Goal: Task Accomplishment & Management: Use online tool/utility

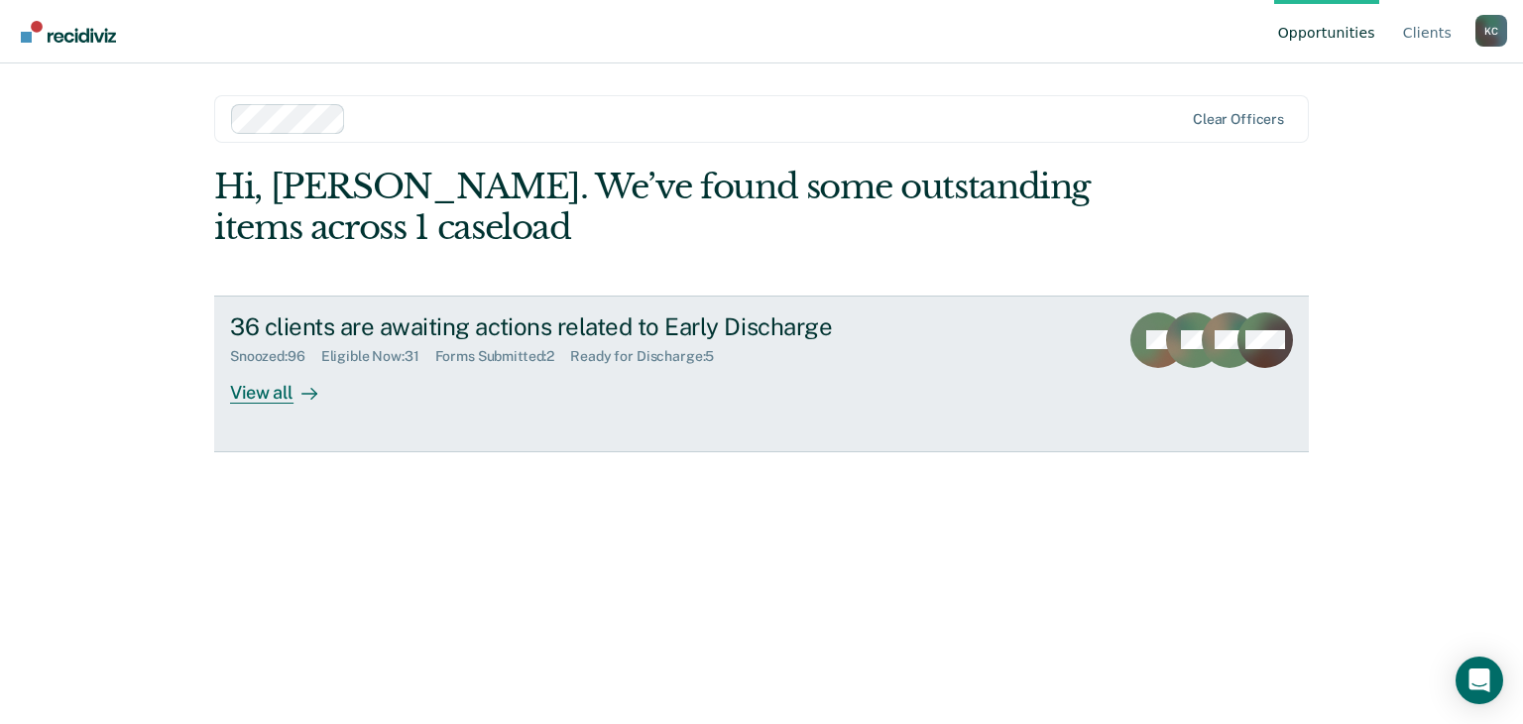
click at [269, 395] on div "View all" at bounding box center [285, 384] width 111 height 39
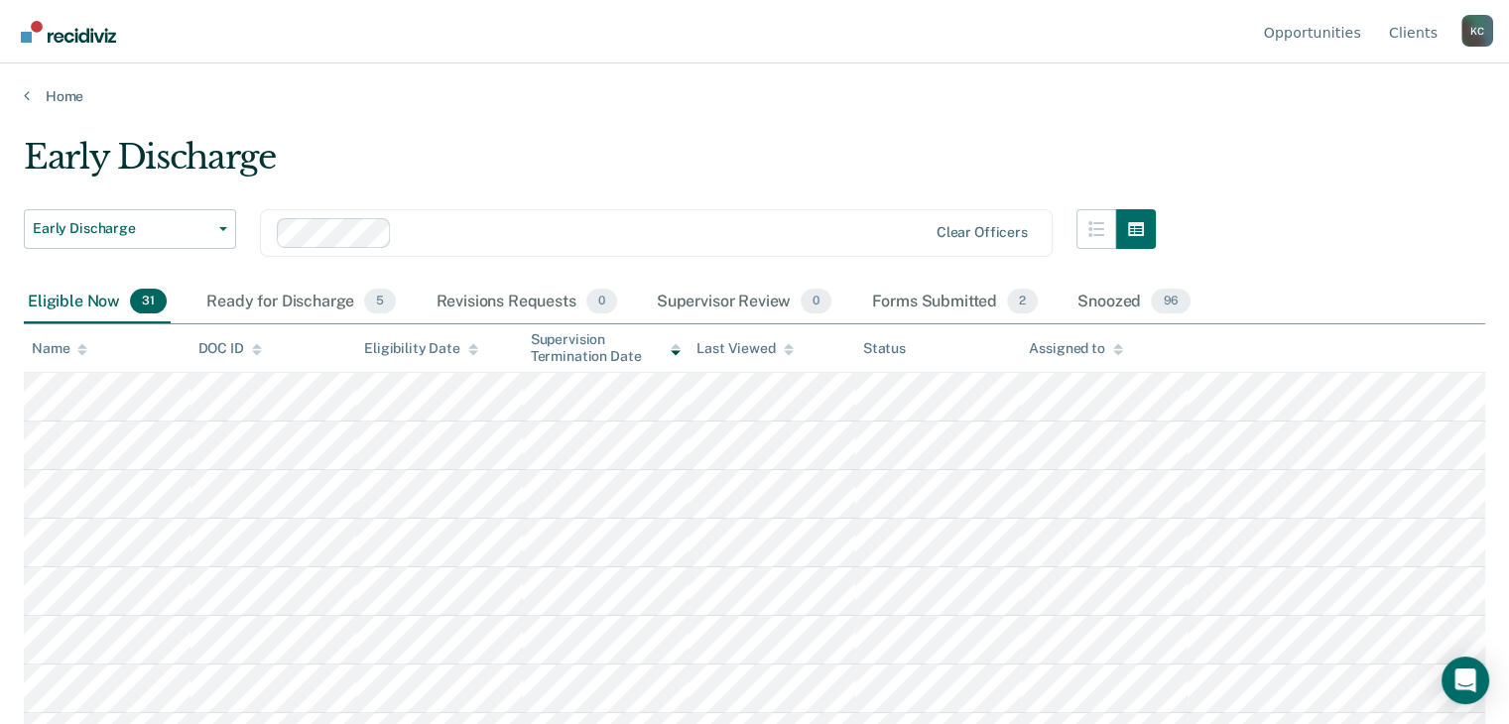
click at [674, 353] on icon at bounding box center [675, 349] width 10 height 13
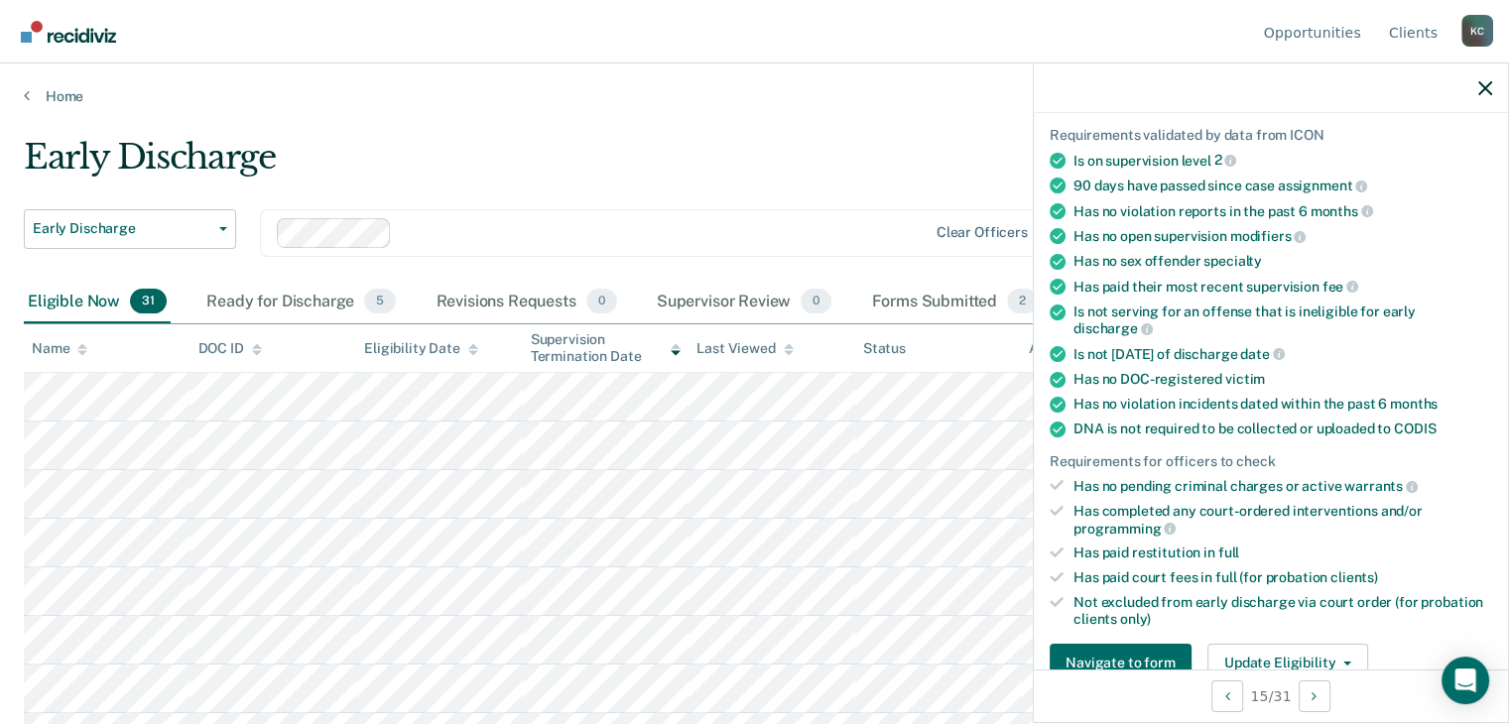
scroll to position [198, 0]
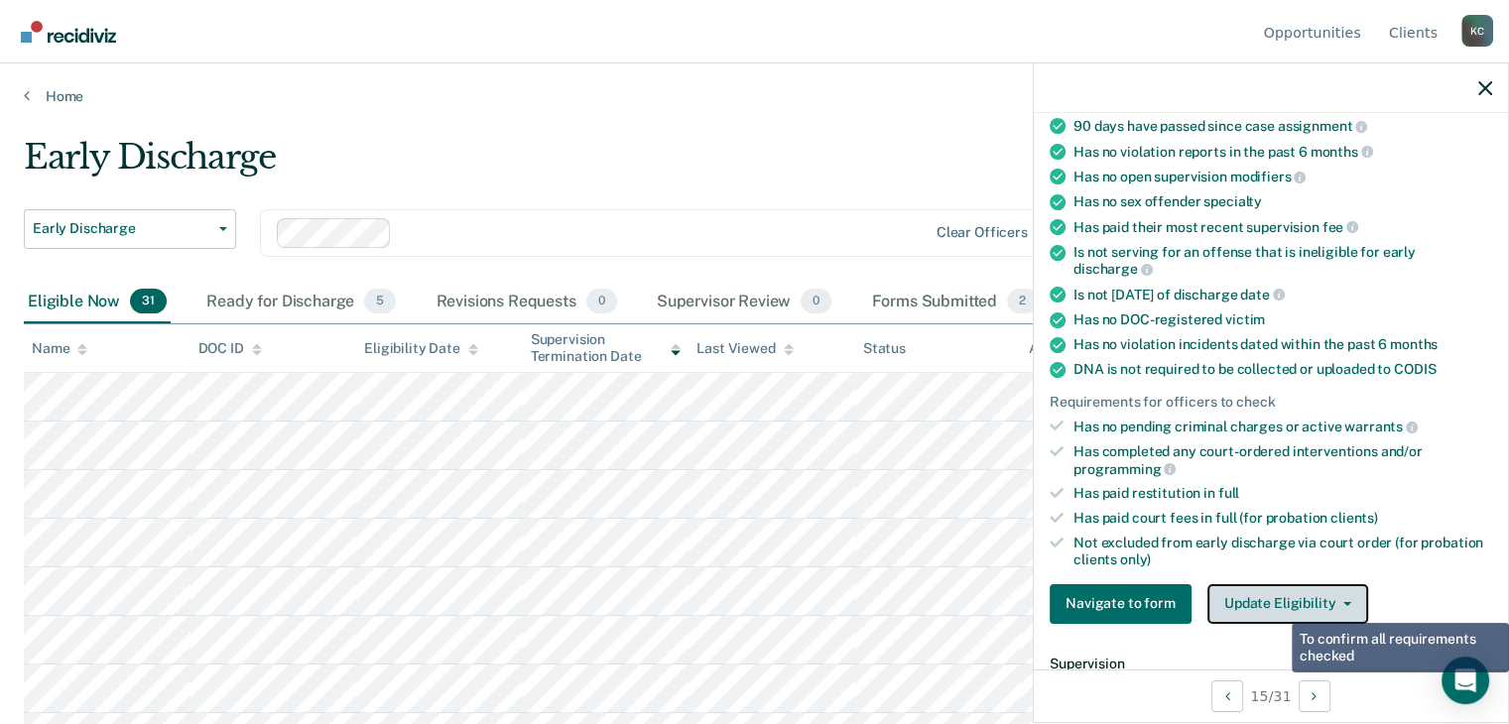
click at [1276, 584] on button "Update Eligibility" at bounding box center [1287, 604] width 161 height 40
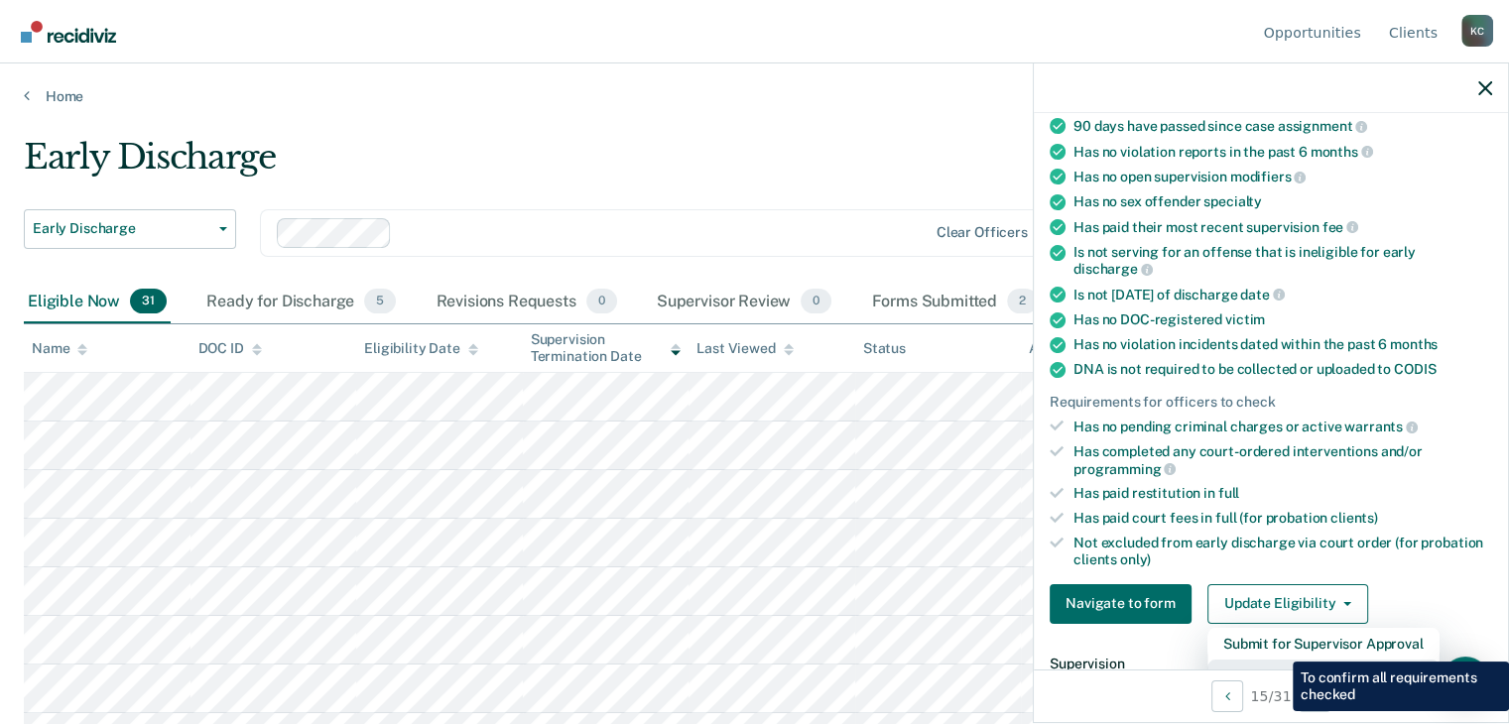
scroll to position [211, 0]
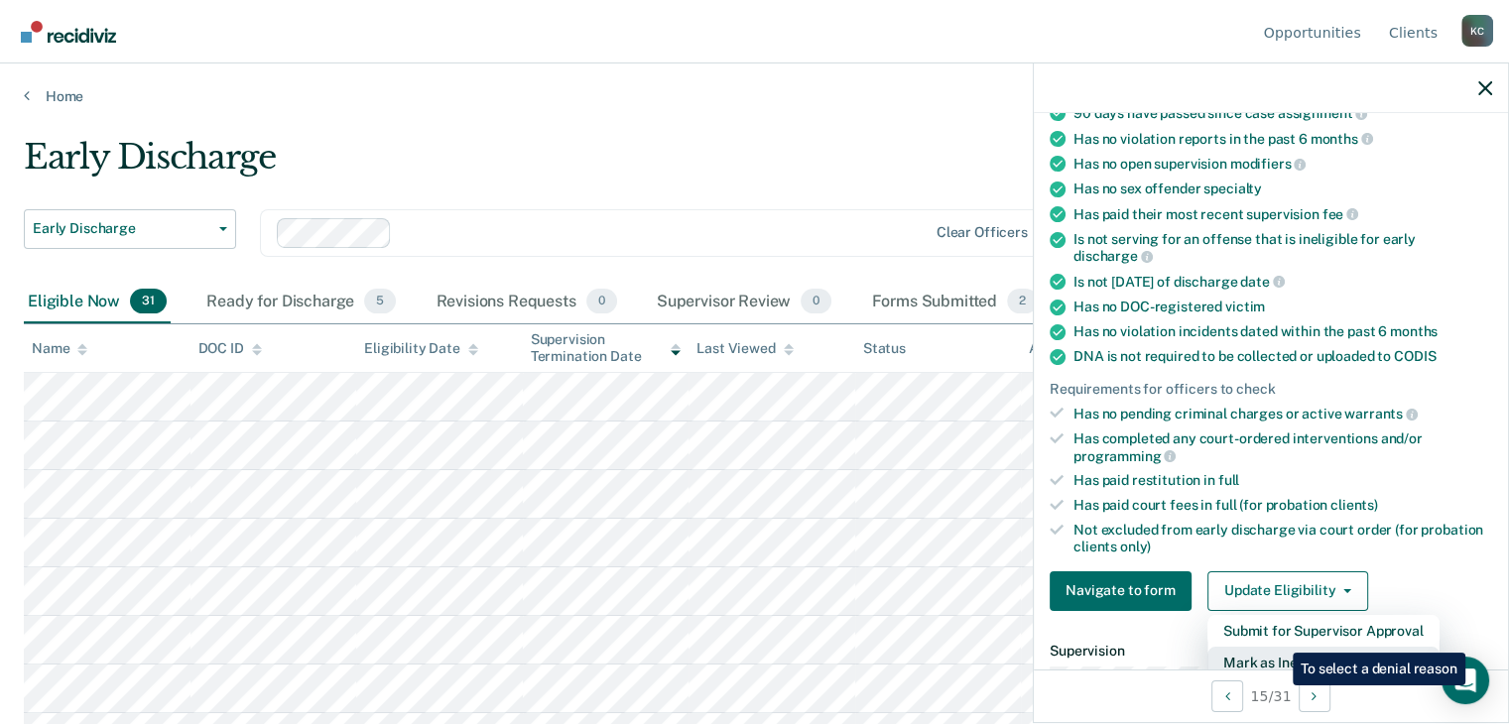
click at [1277, 647] on button "Mark as Ineligible" at bounding box center [1323, 663] width 232 height 32
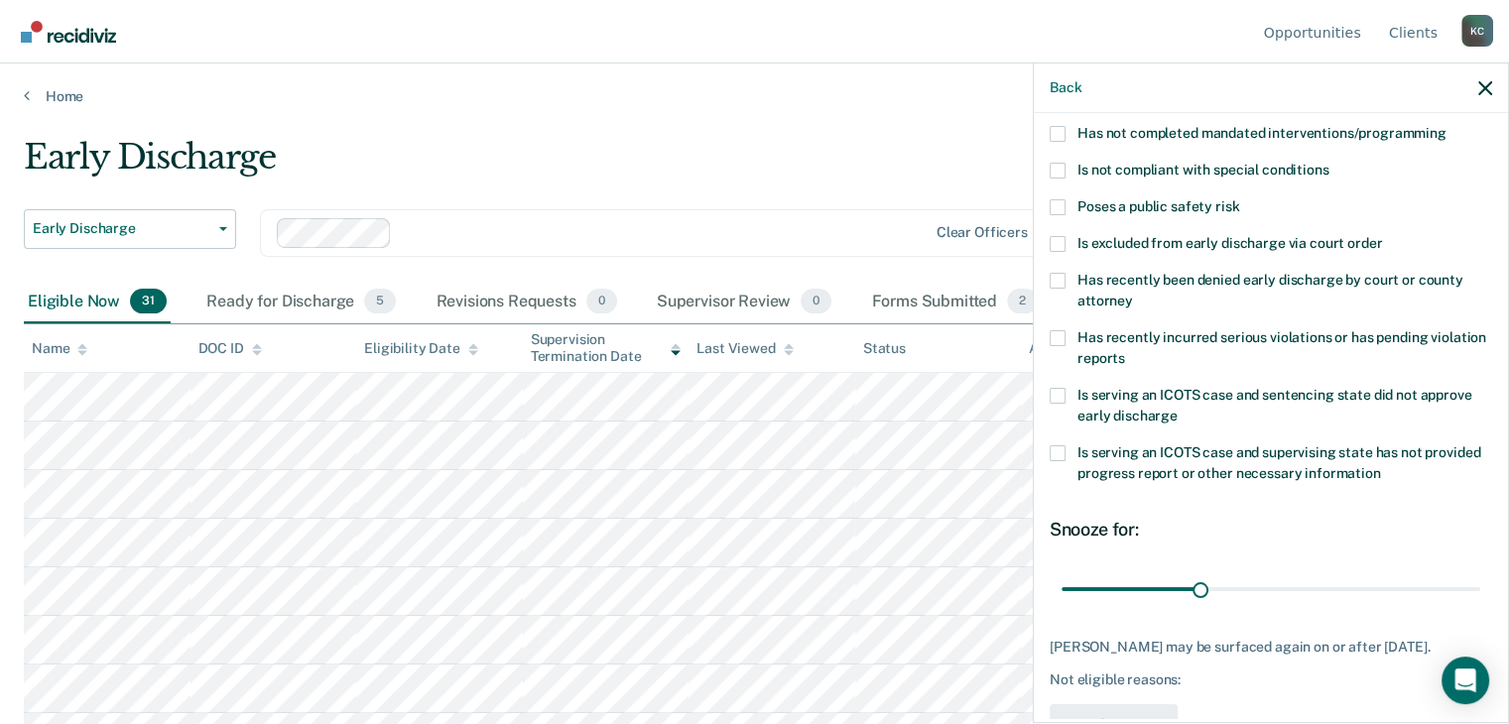
scroll to position [13, 0]
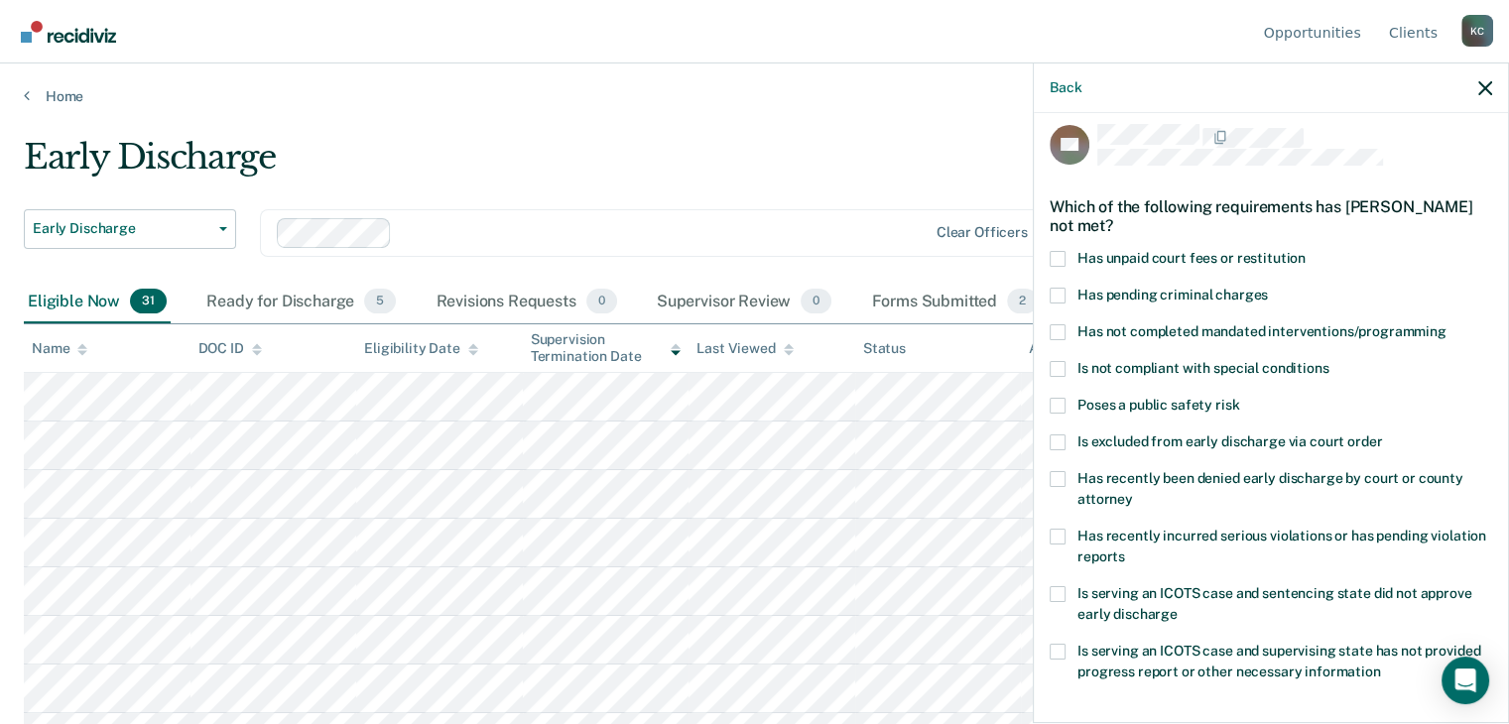
click at [1055, 328] on span at bounding box center [1057, 332] width 16 height 16
click at [1446, 324] on input "Has not completed mandated interventions/programming" at bounding box center [1446, 324] width 0 height 0
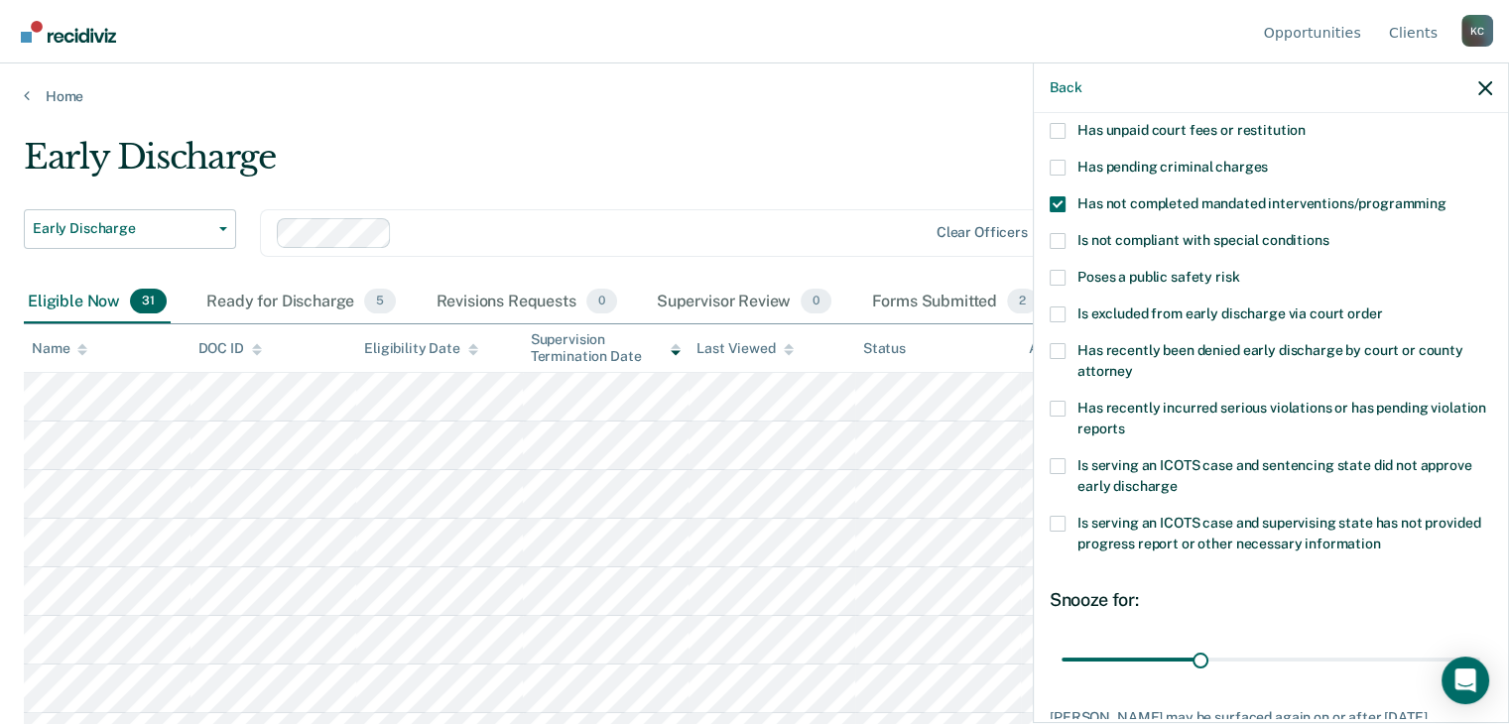
scroll to position [270, 0]
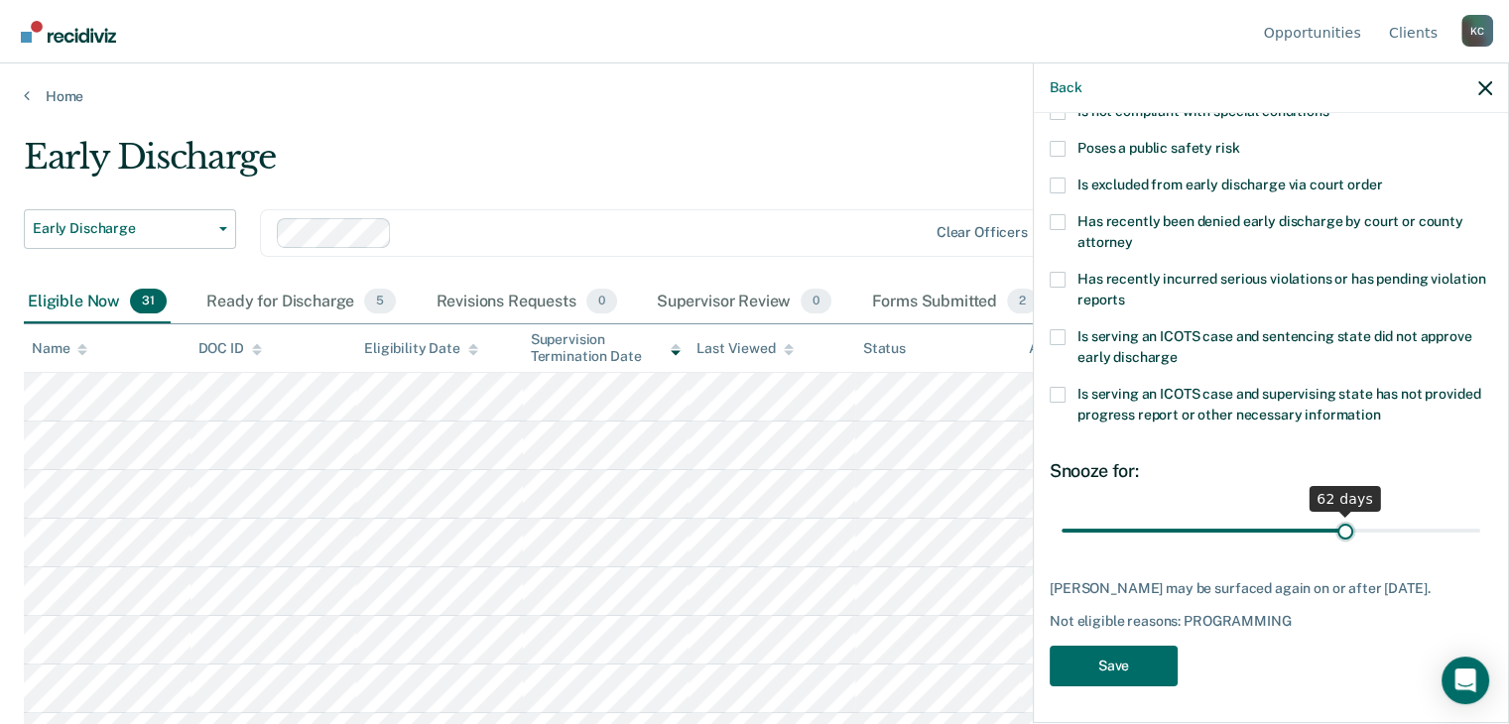
drag, startPoint x: 1198, startPoint y: 529, endPoint x: 1333, endPoint y: 523, distance: 135.0
type input "62"
click at [1333, 523] on input "range" at bounding box center [1270, 531] width 419 height 35
click at [1107, 658] on button "Save" at bounding box center [1113, 666] width 128 height 41
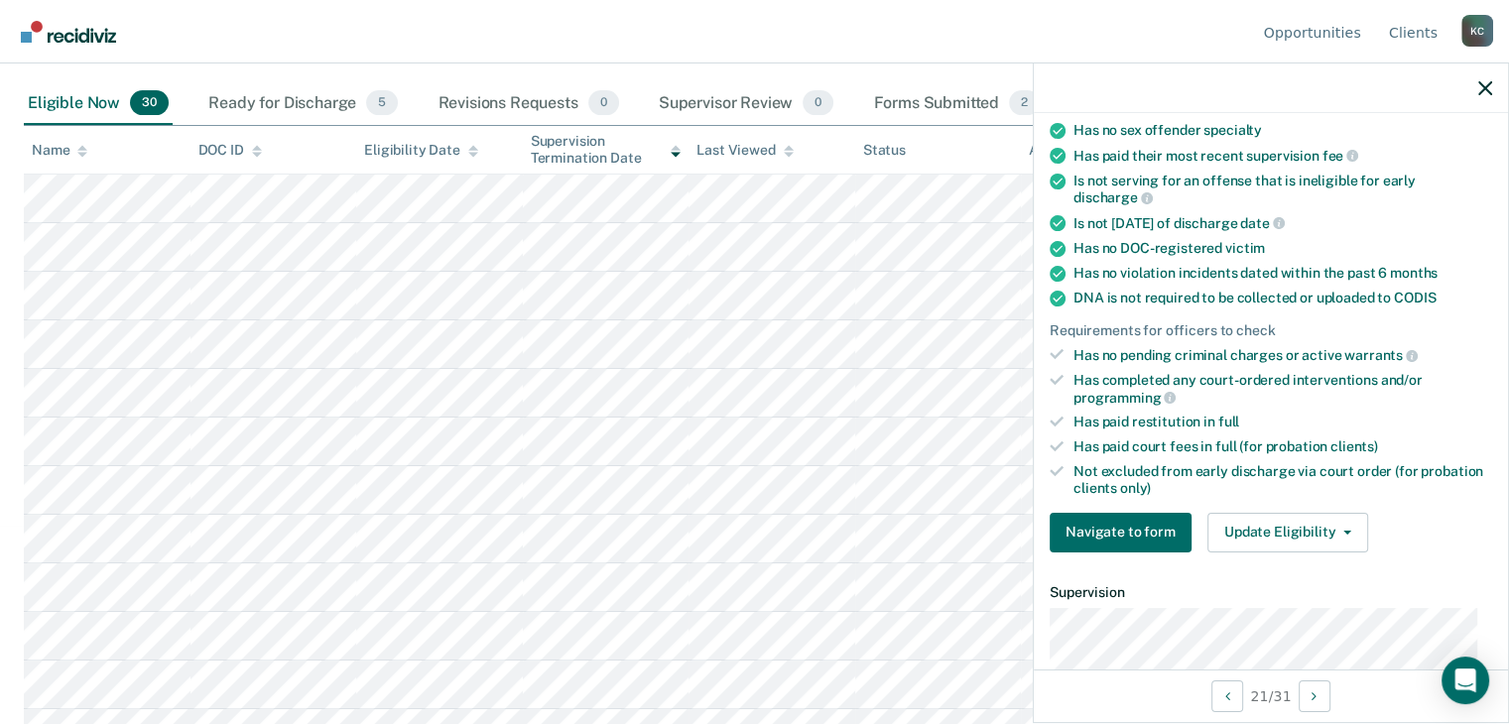
scroll to position [298, 0]
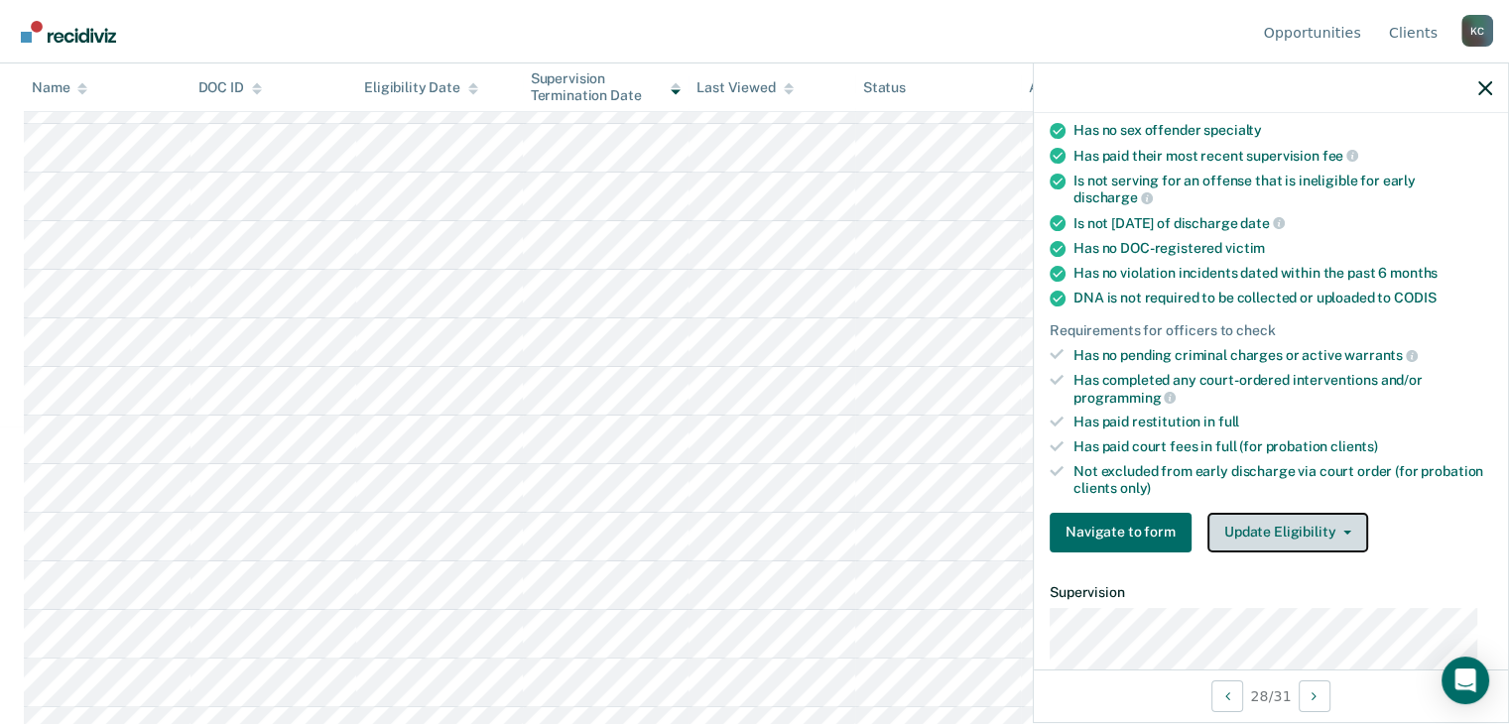
click at [1234, 522] on button "Update Eligibility" at bounding box center [1287, 533] width 161 height 40
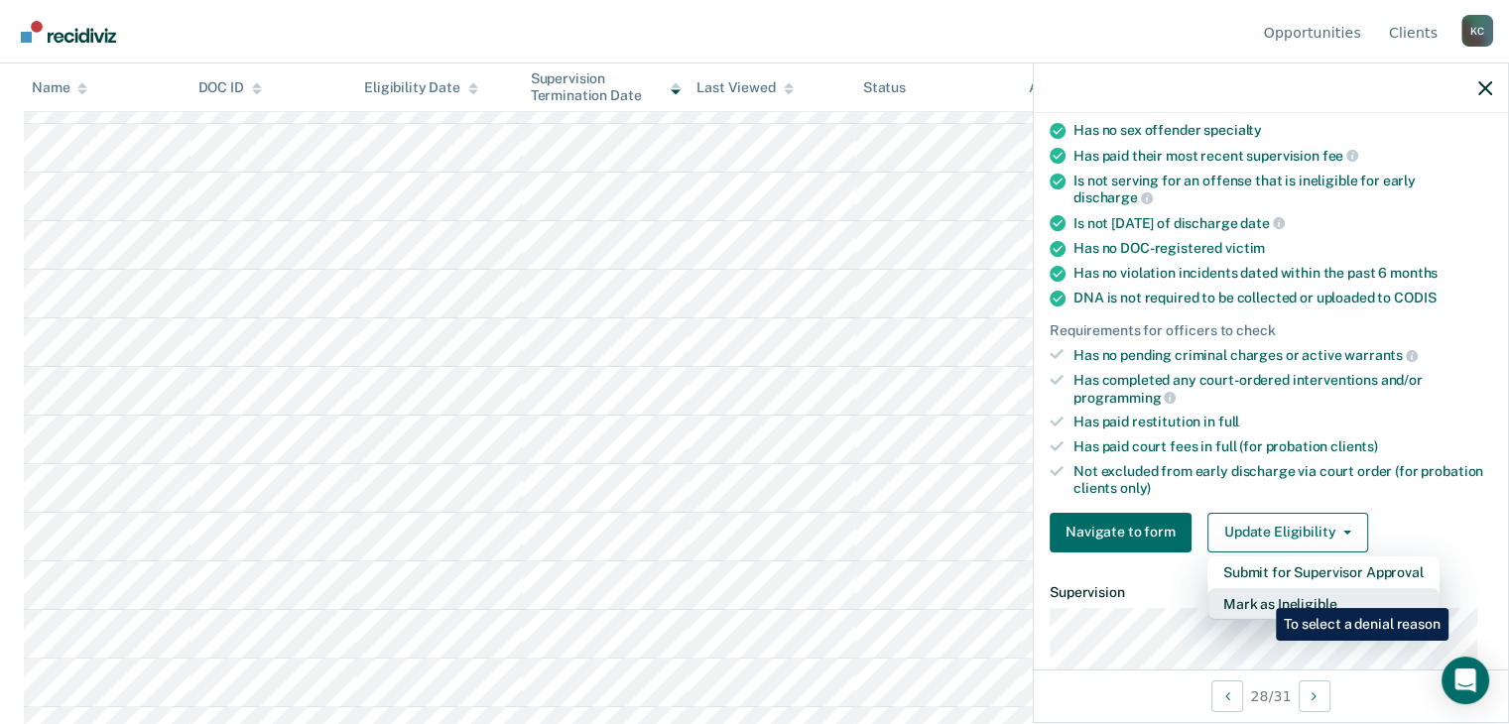
click at [1261, 593] on button "Mark as Ineligible" at bounding box center [1323, 604] width 232 height 32
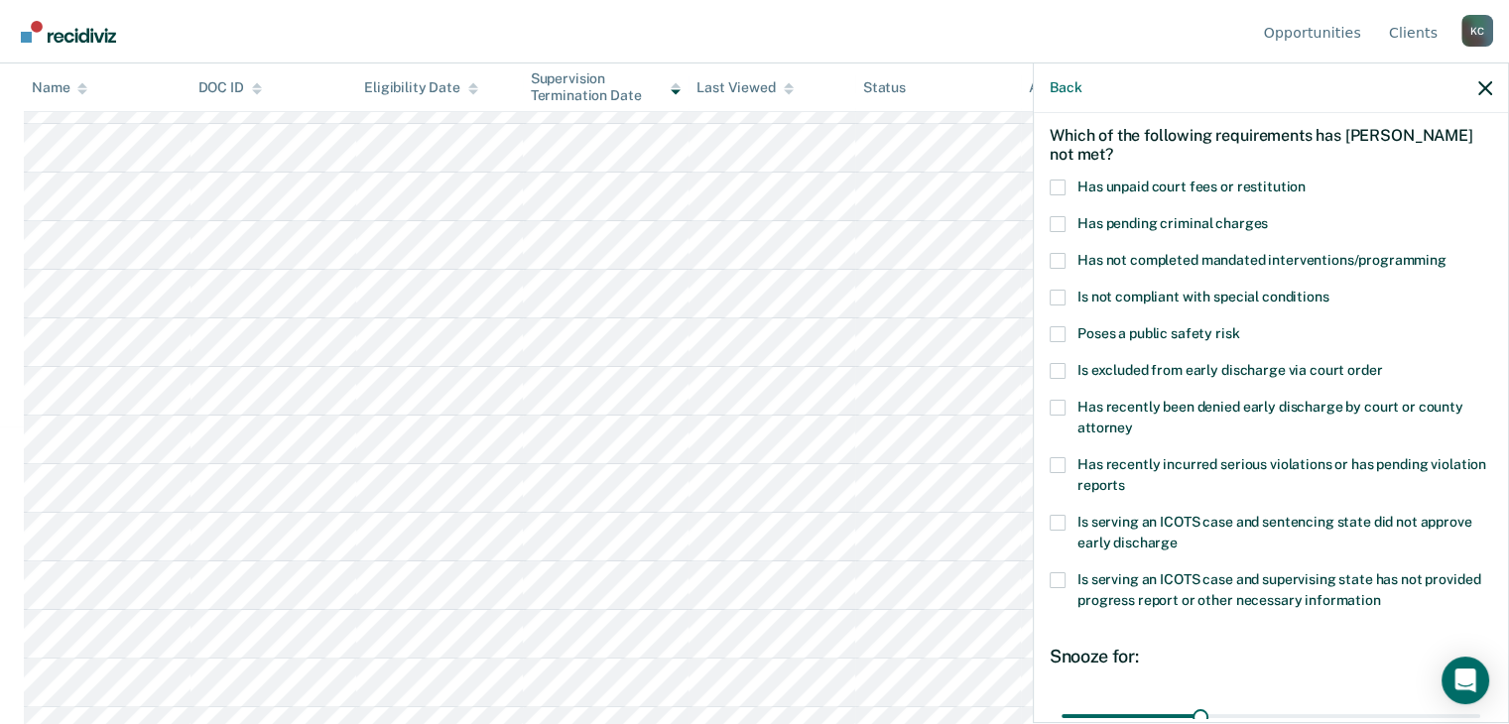
scroll to position [71, 0]
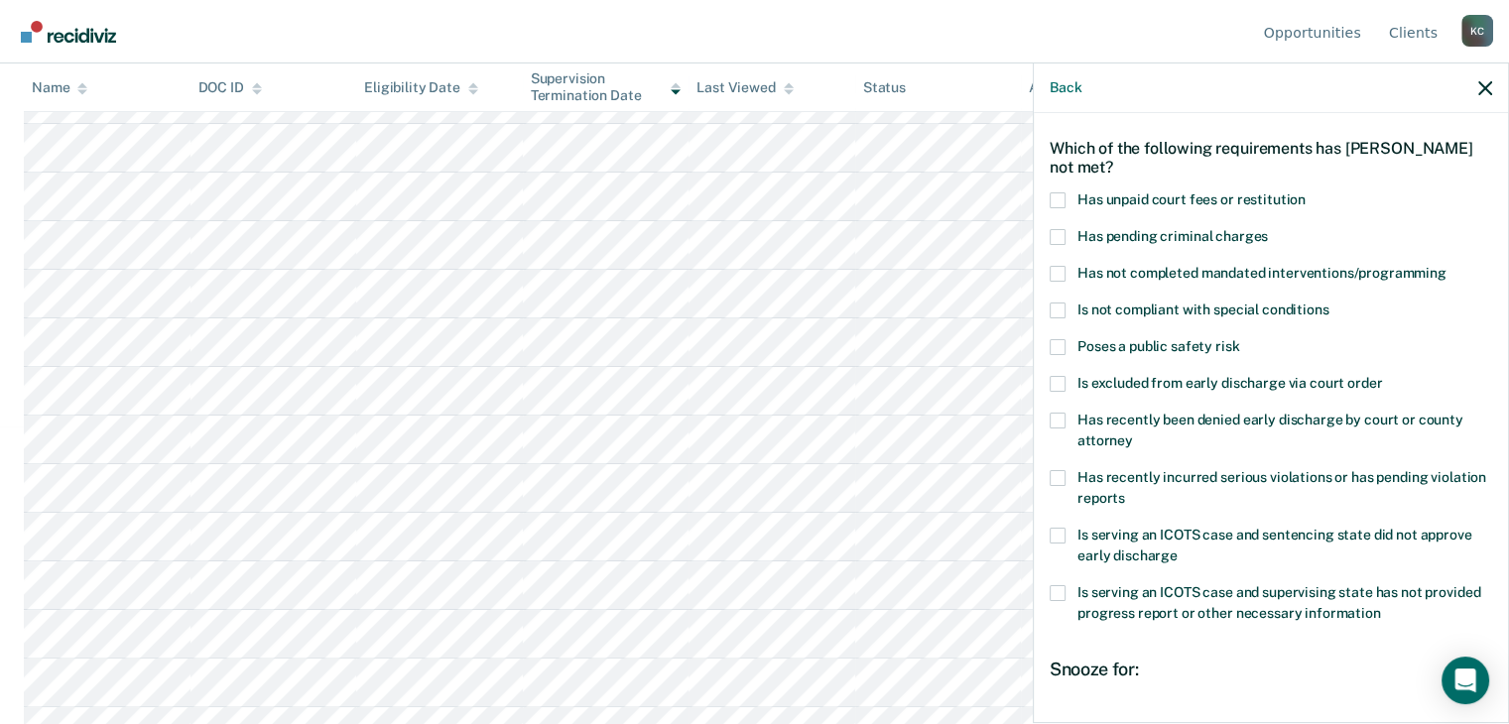
click at [1054, 195] on span at bounding box center [1057, 200] width 16 height 16
click at [1305, 192] on input "Has unpaid court fees or restitution" at bounding box center [1305, 192] width 0 height 0
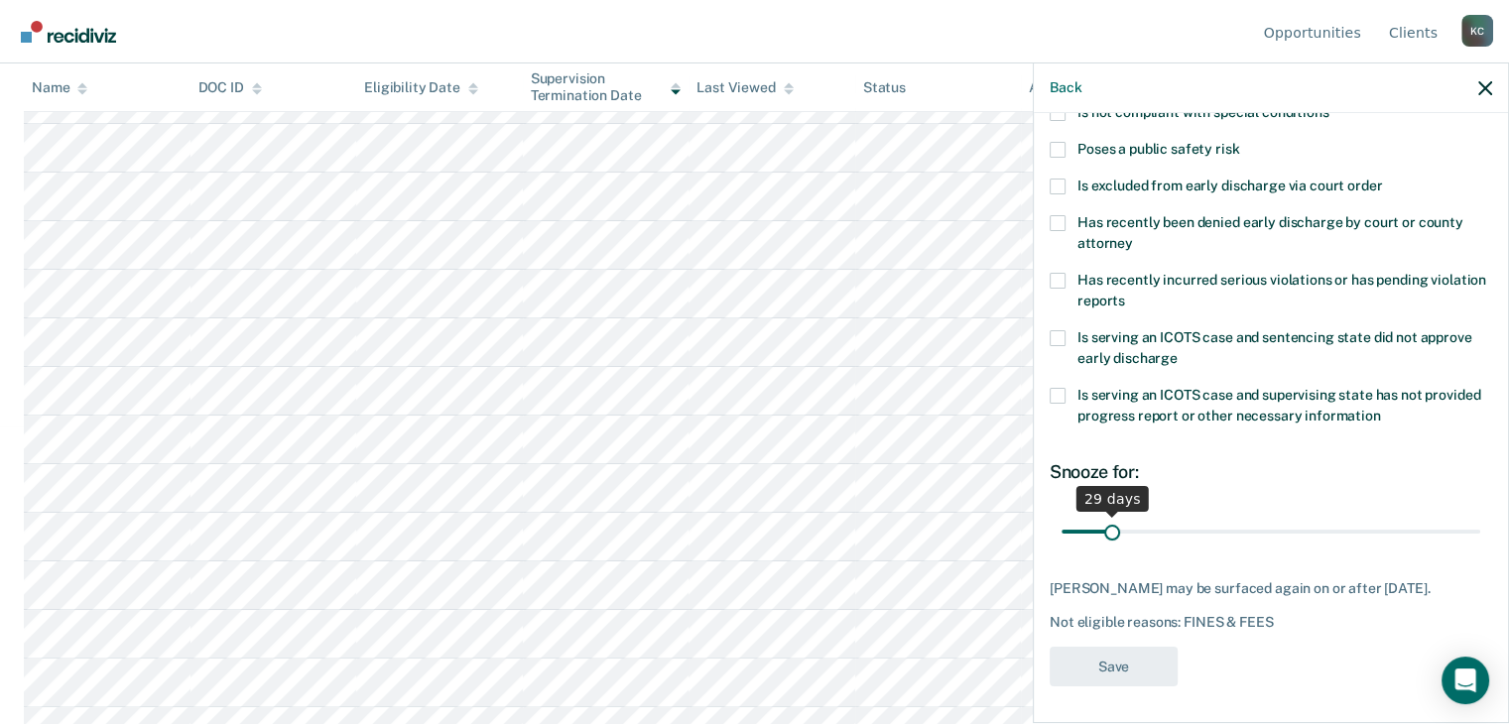
scroll to position [352, 0]
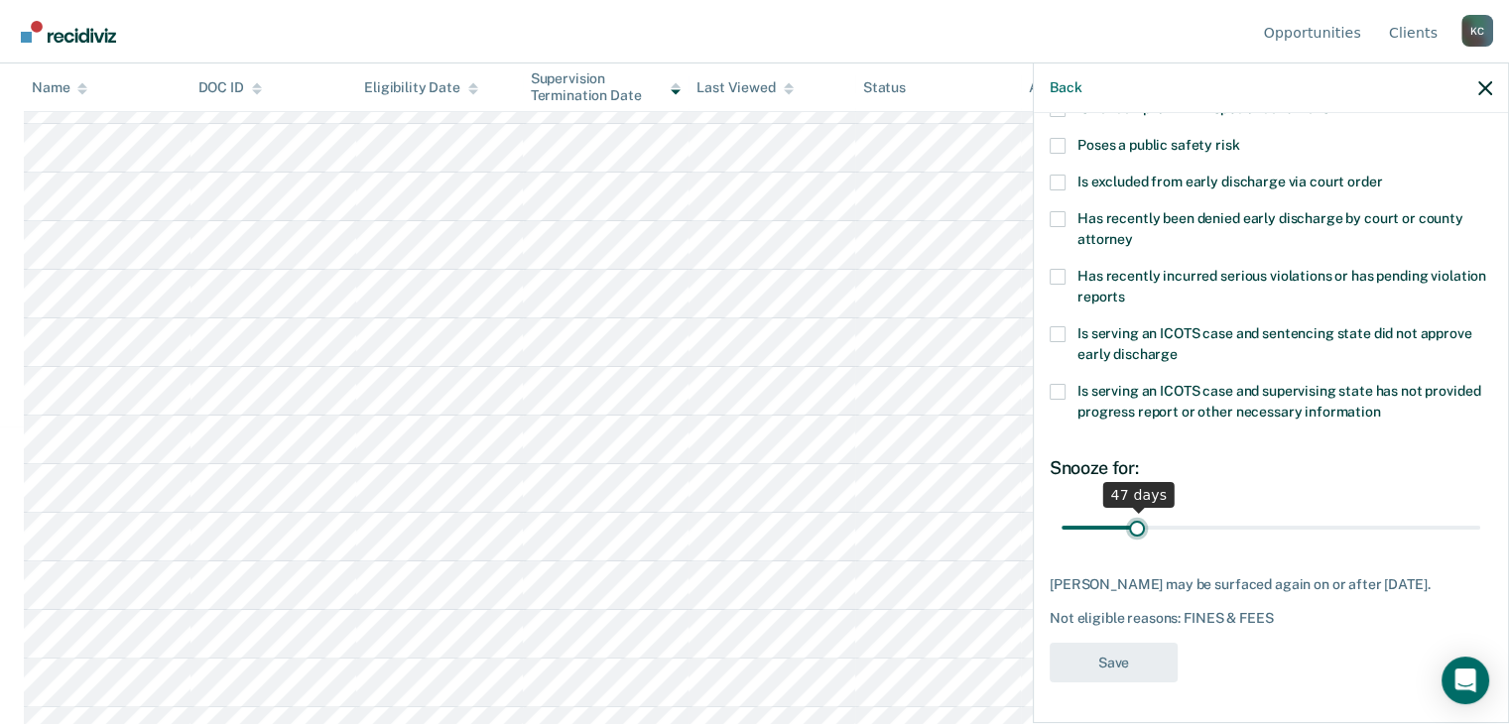
drag, startPoint x: 1107, startPoint y: 506, endPoint x: 1135, endPoint y: 510, distance: 28.1
type input "47"
click at [1135, 510] on input "range" at bounding box center [1270, 527] width 419 height 35
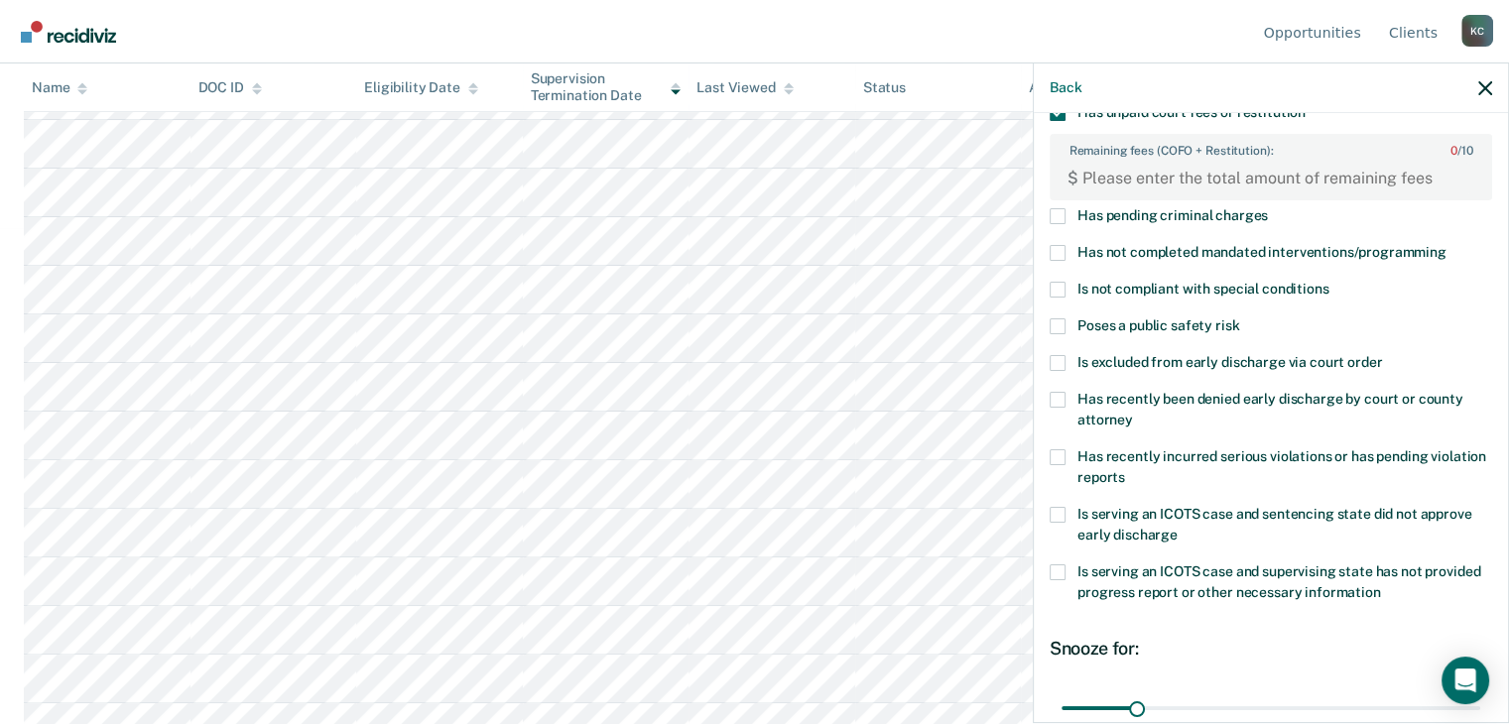
scroll to position [0, 0]
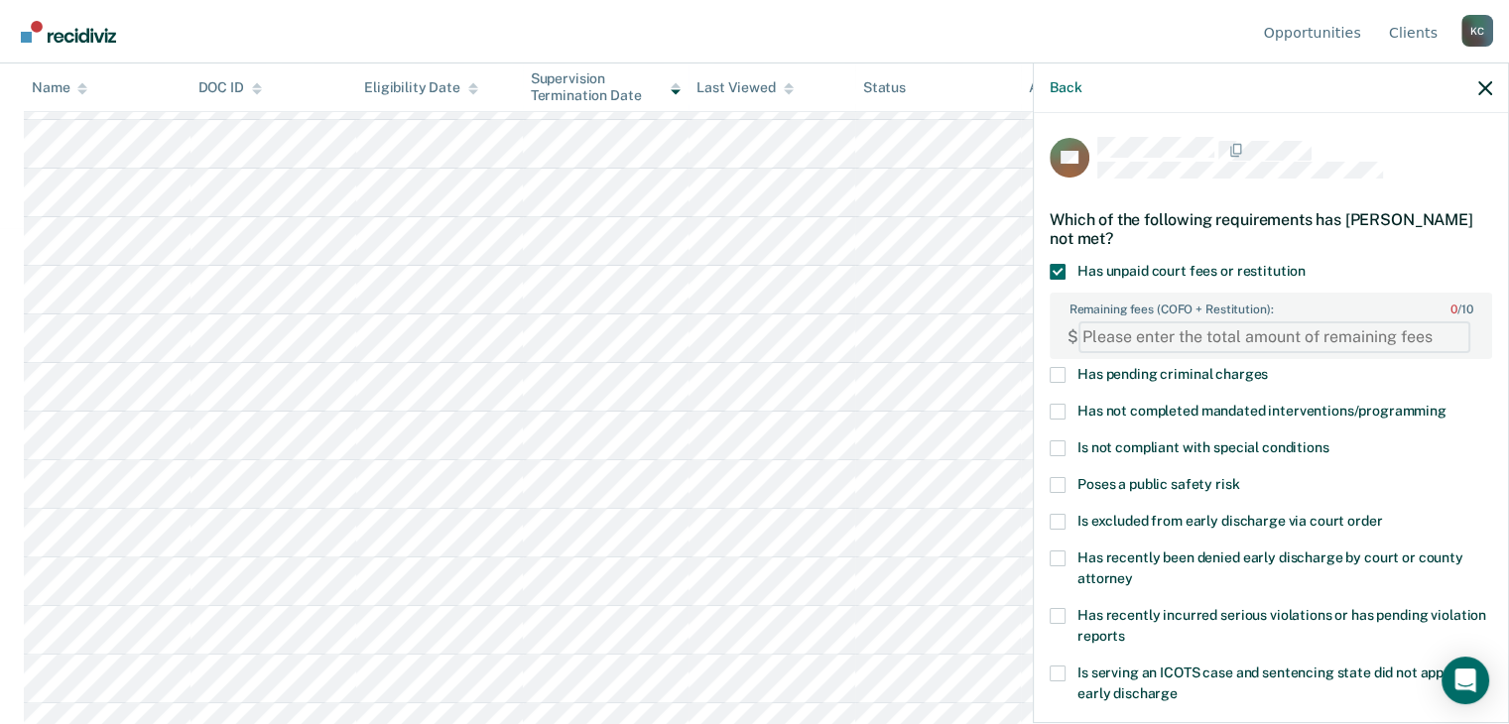
click at [1166, 331] on FEESReasonInput "Remaining fees (COFO + Restitution): 0 / 10" at bounding box center [1274, 337] width 392 height 32
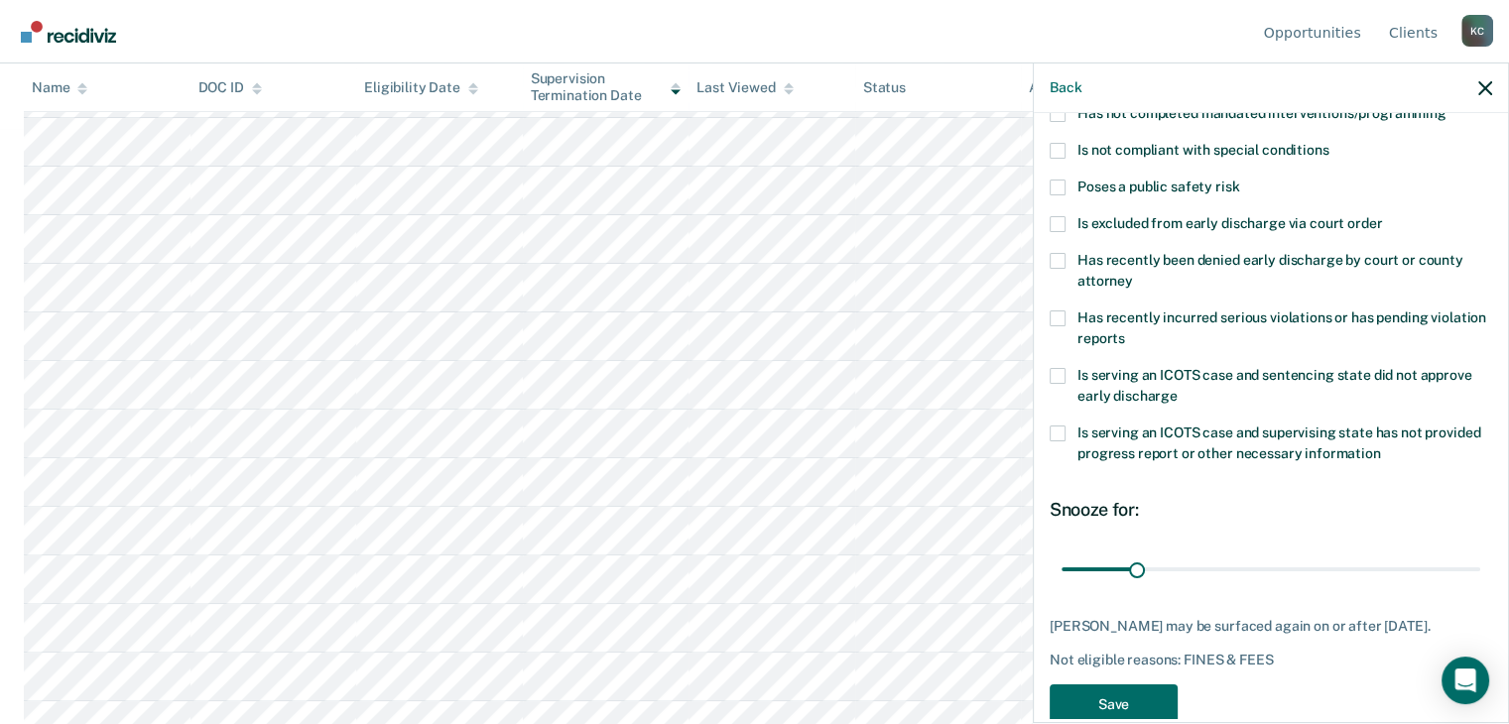
scroll to position [352, 0]
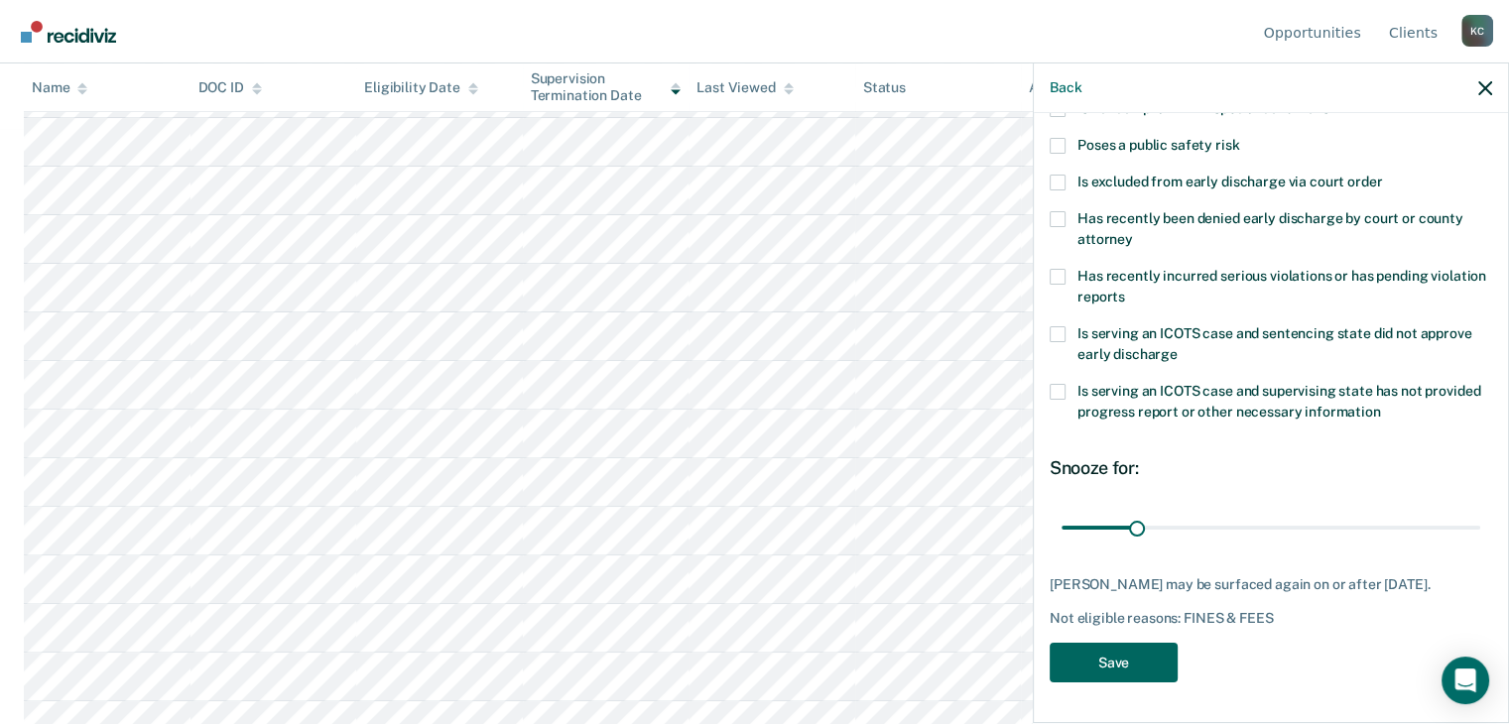
type FEESReasonInput "228"
click at [1121, 670] on button "Save" at bounding box center [1113, 663] width 128 height 41
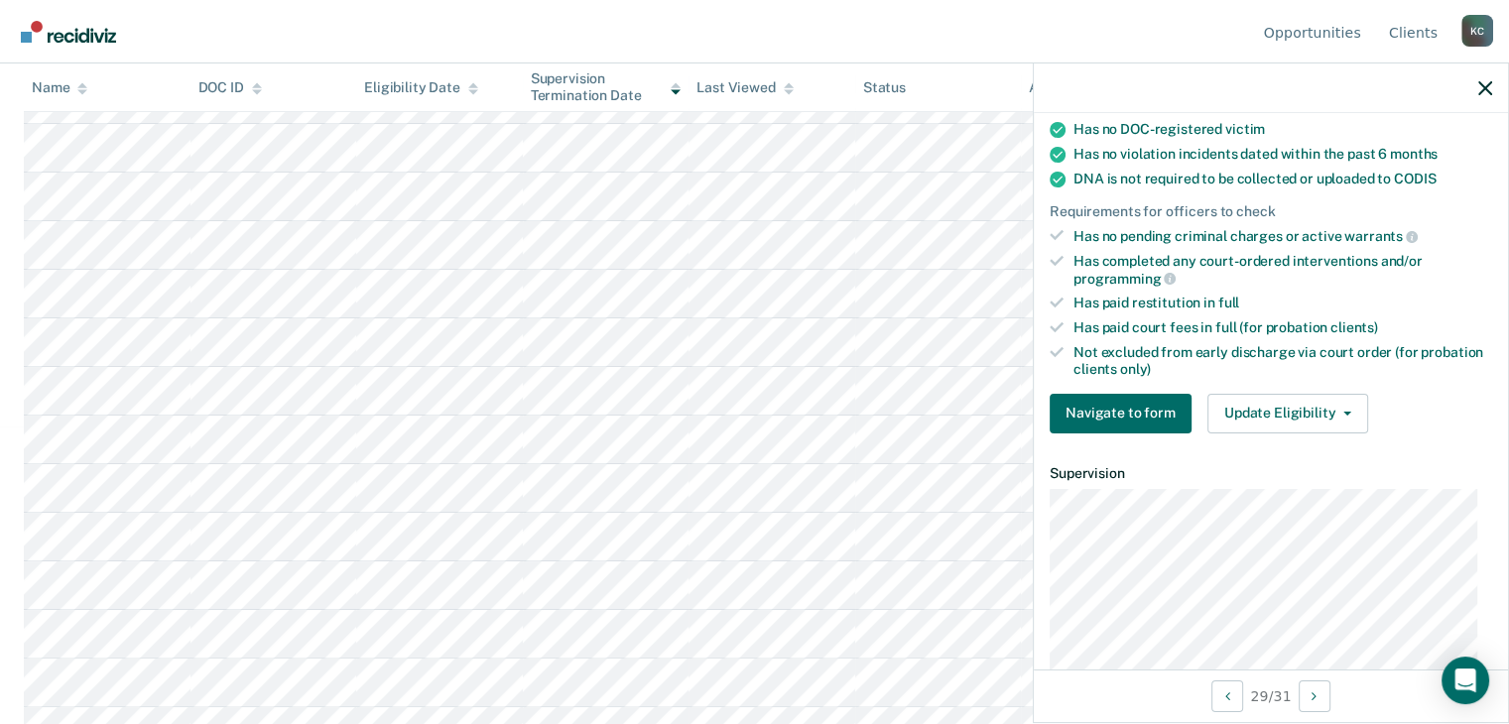
scroll to position [397, 0]
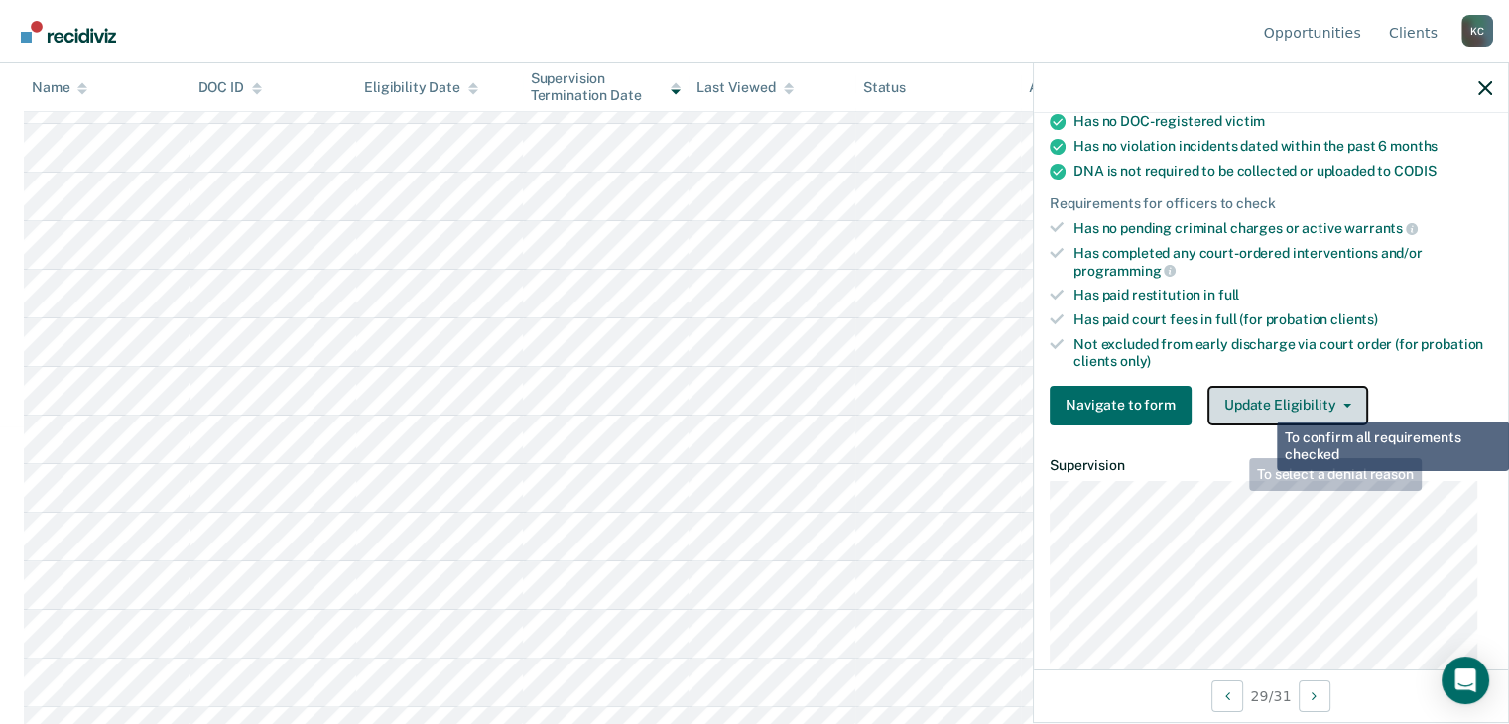
click at [1267, 397] on button "Update Eligibility" at bounding box center [1287, 406] width 161 height 40
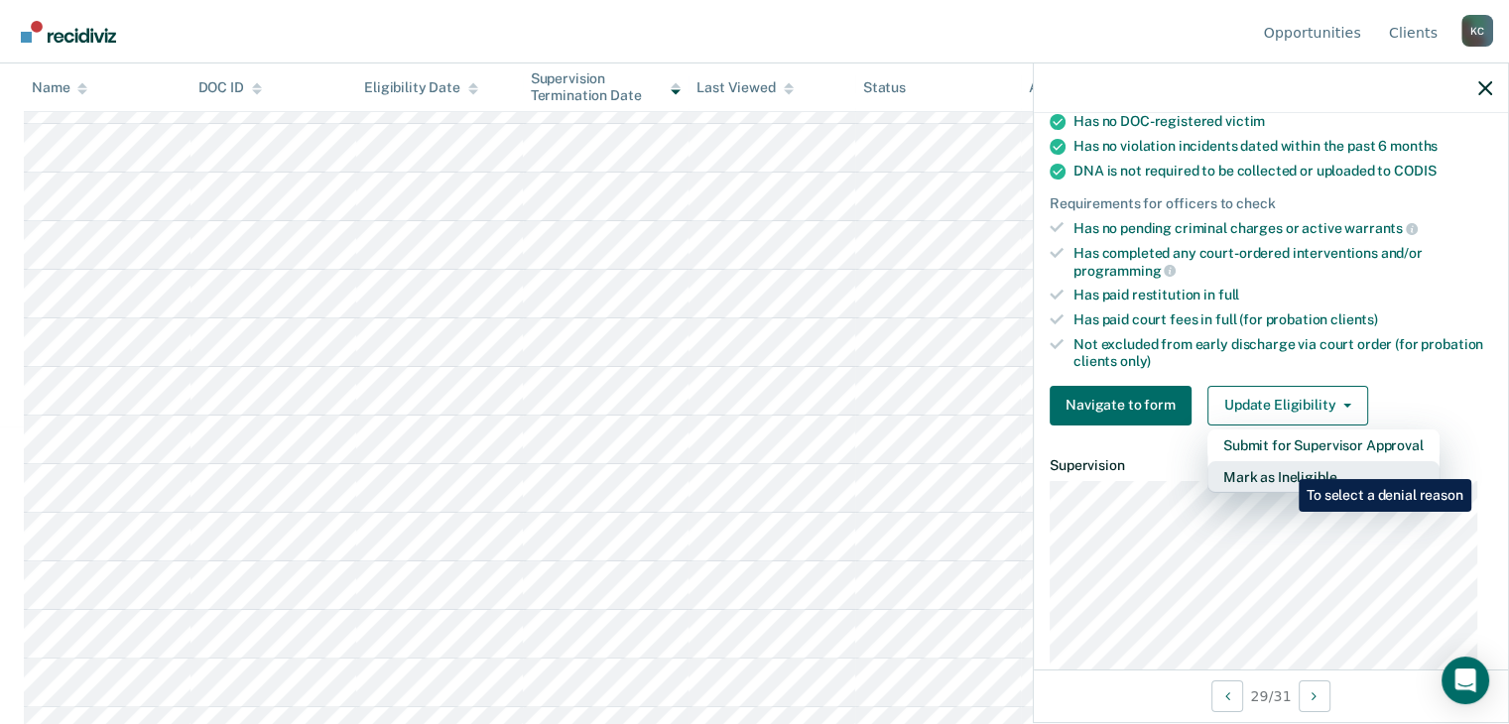
click at [1284, 462] on button "Mark as Ineligible" at bounding box center [1323, 477] width 232 height 32
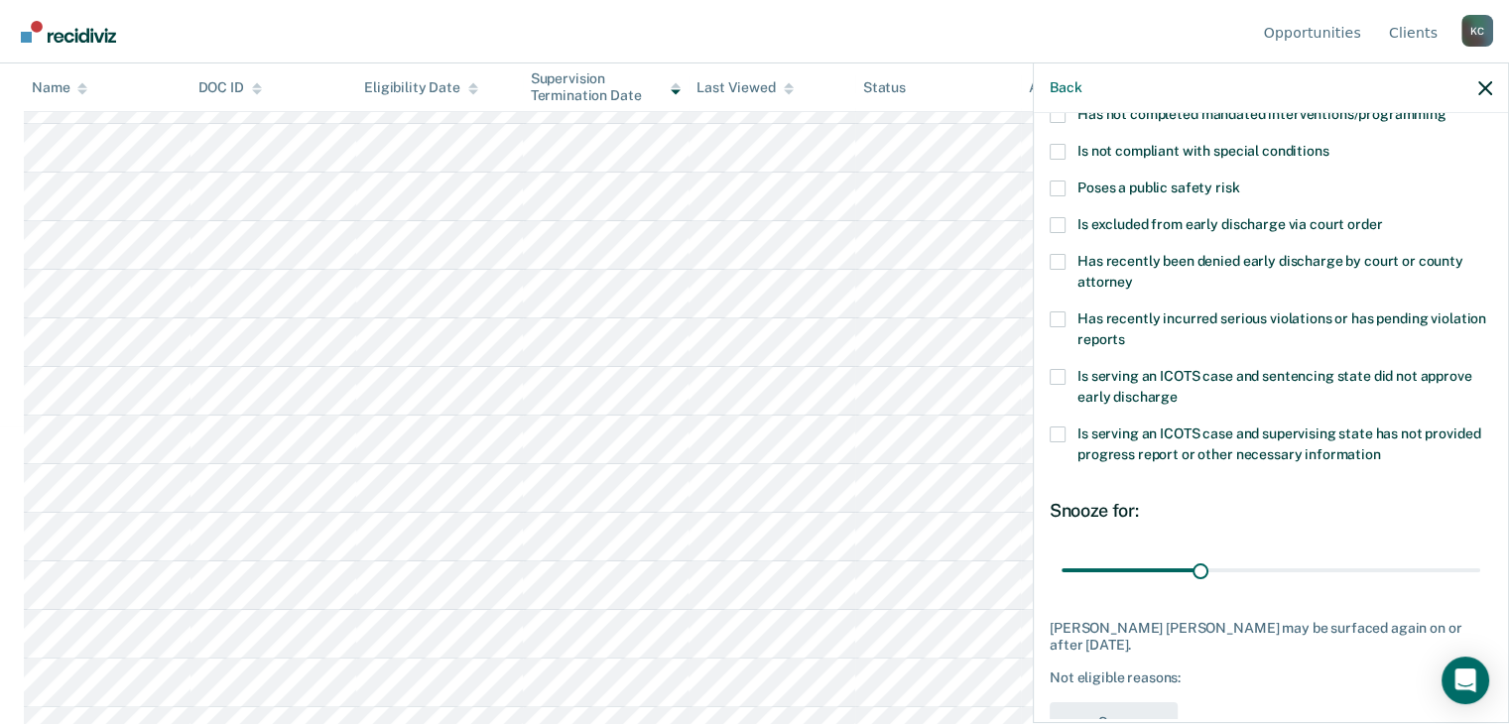
scroll to position [0, 0]
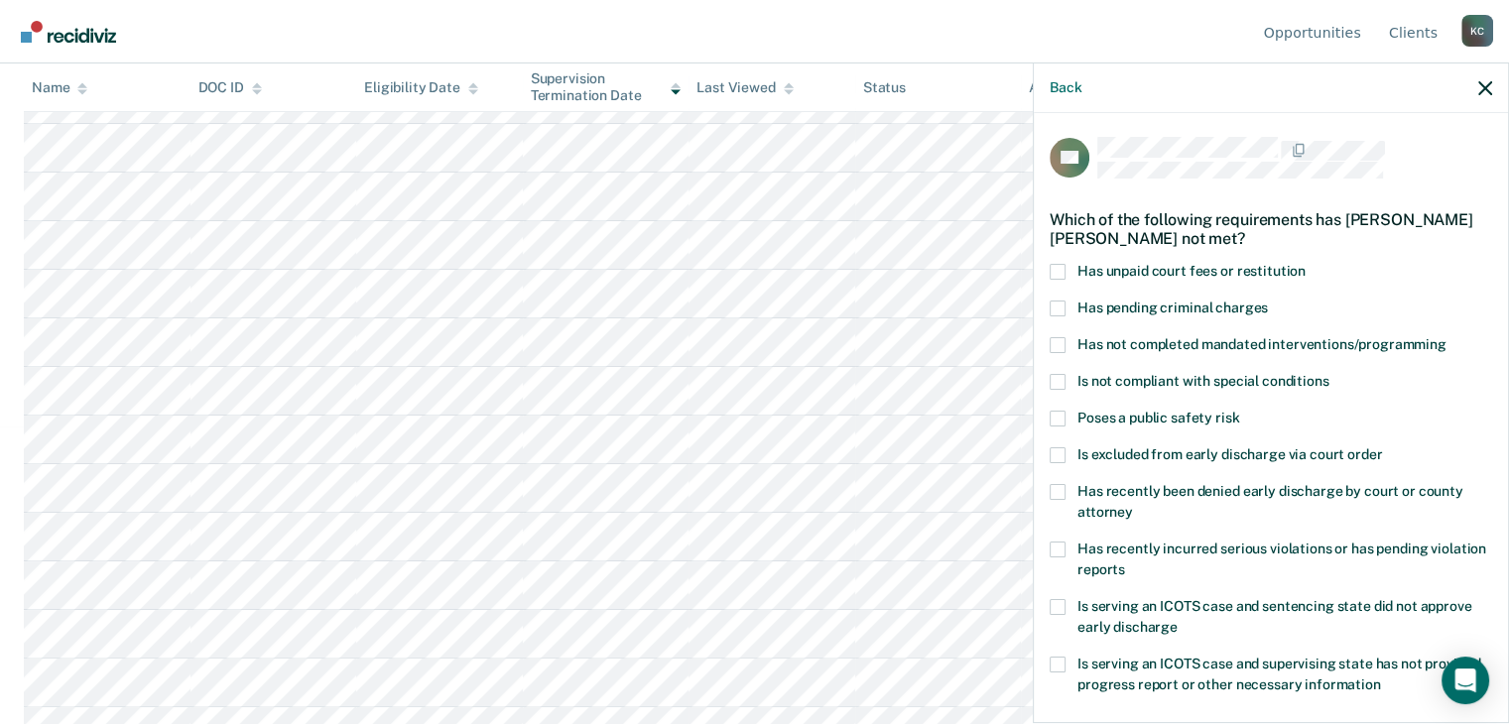
click at [1052, 339] on span at bounding box center [1057, 345] width 16 height 16
click at [1446, 337] on input "Has not completed mandated interventions/programming" at bounding box center [1446, 337] width 0 height 0
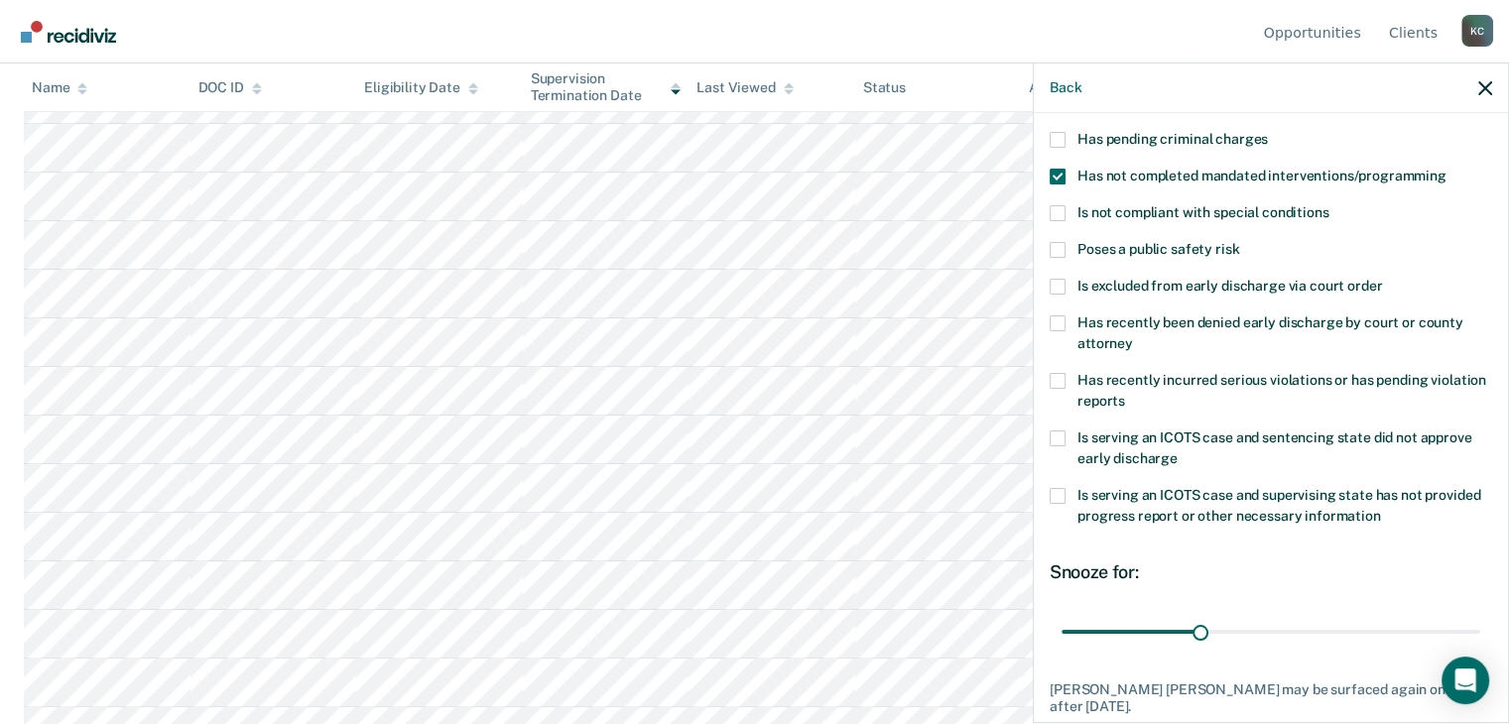
scroll to position [287, 0]
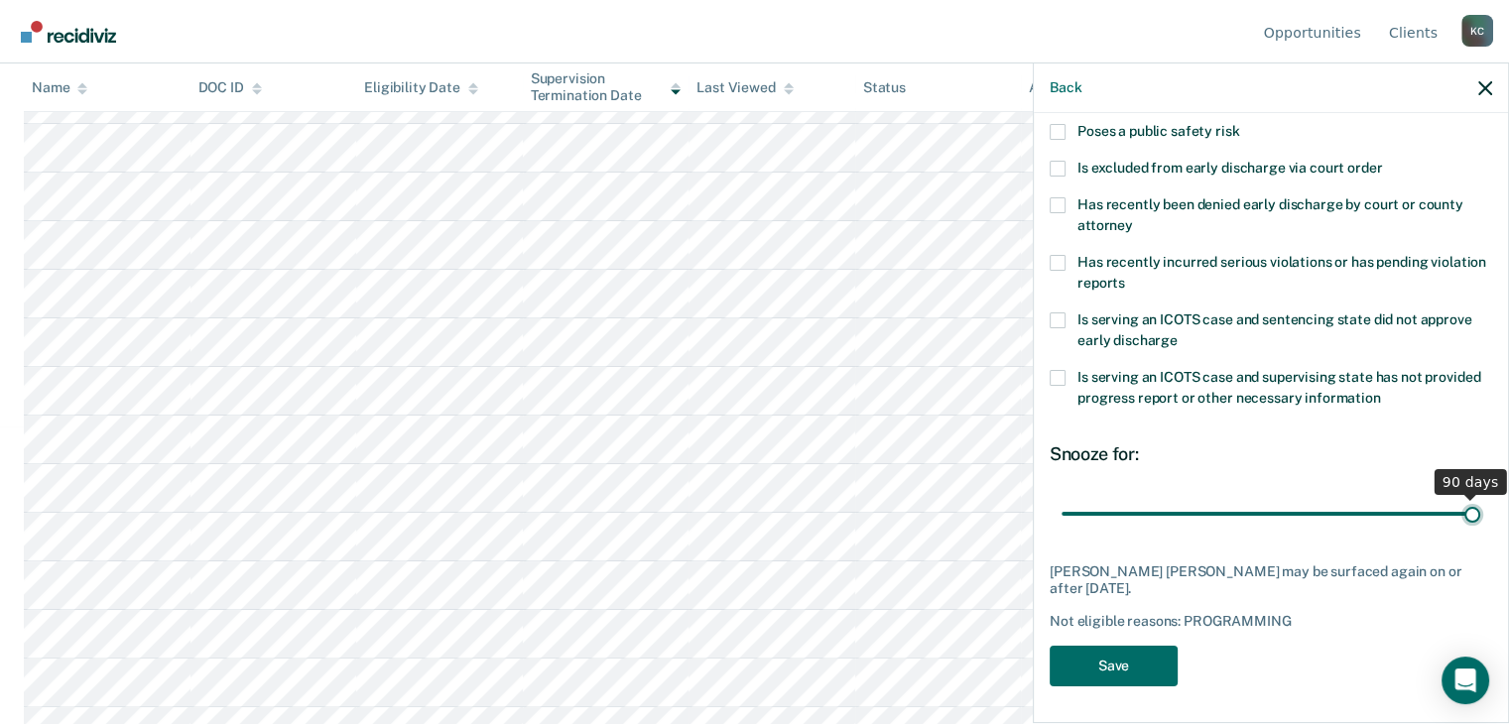
drag, startPoint x: 1194, startPoint y: 514, endPoint x: 1510, endPoint y: 511, distance: 315.4
type input "90"
click at [1480, 511] on input "range" at bounding box center [1270, 514] width 419 height 35
click at [1156, 652] on button "Save" at bounding box center [1113, 666] width 128 height 41
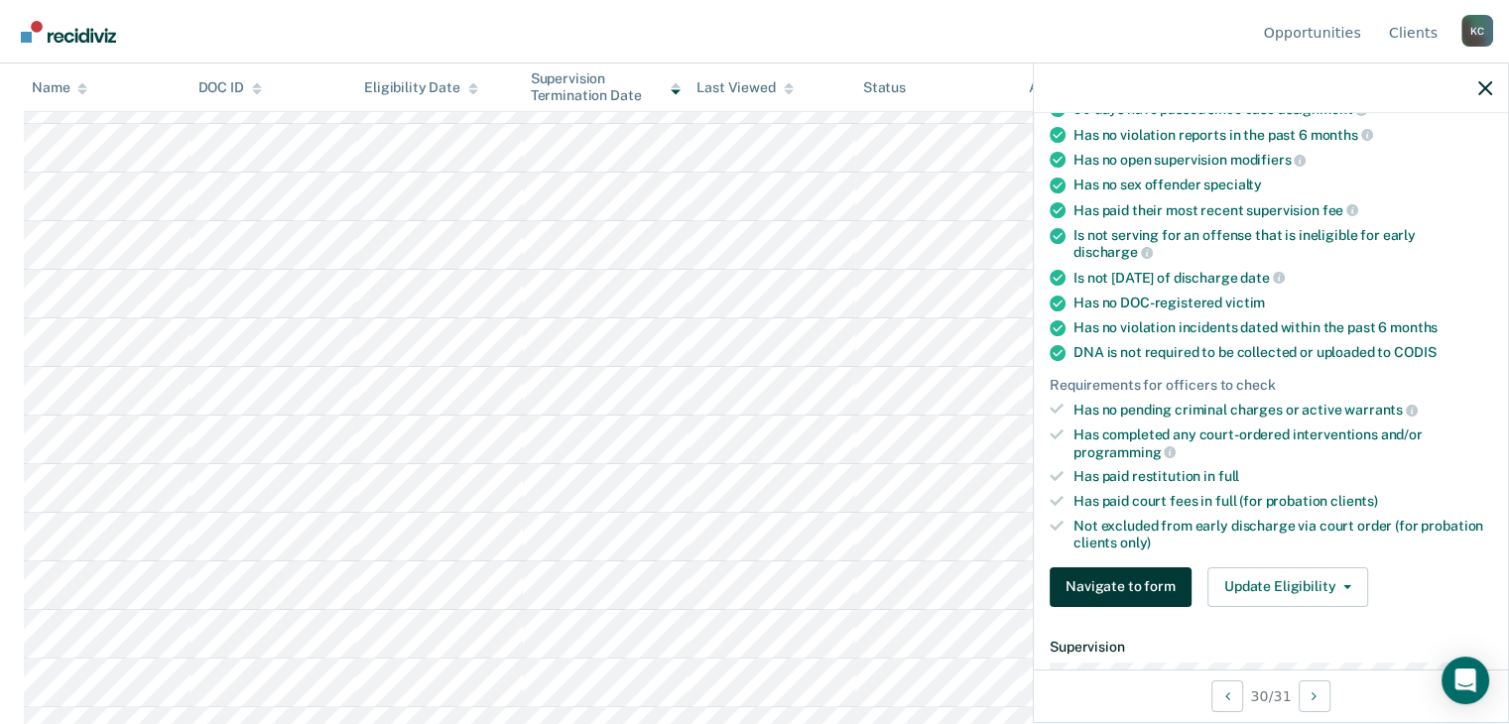
scroll to position [397, 0]
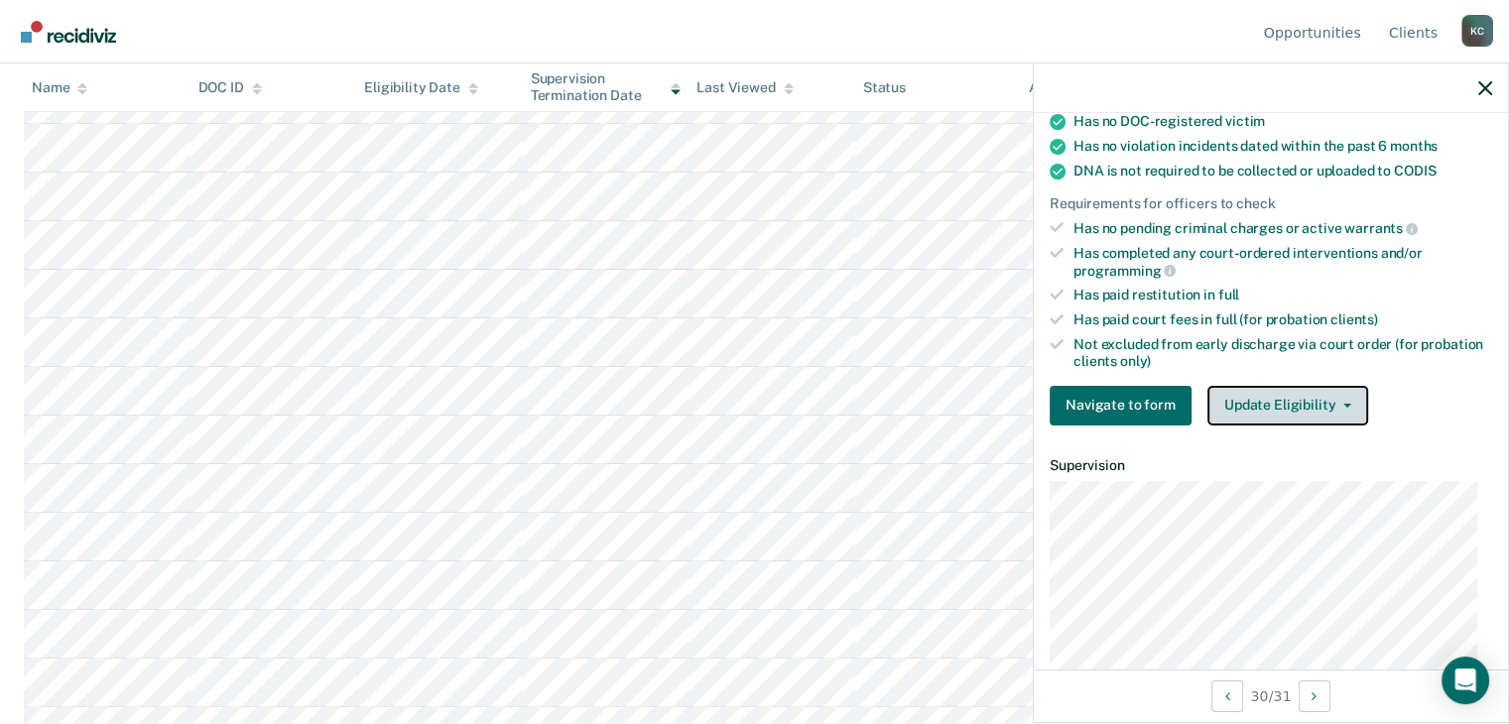
click at [1256, 386] on button "Update Eligibility" at bounding box center [1287, 406] width 161 height 40
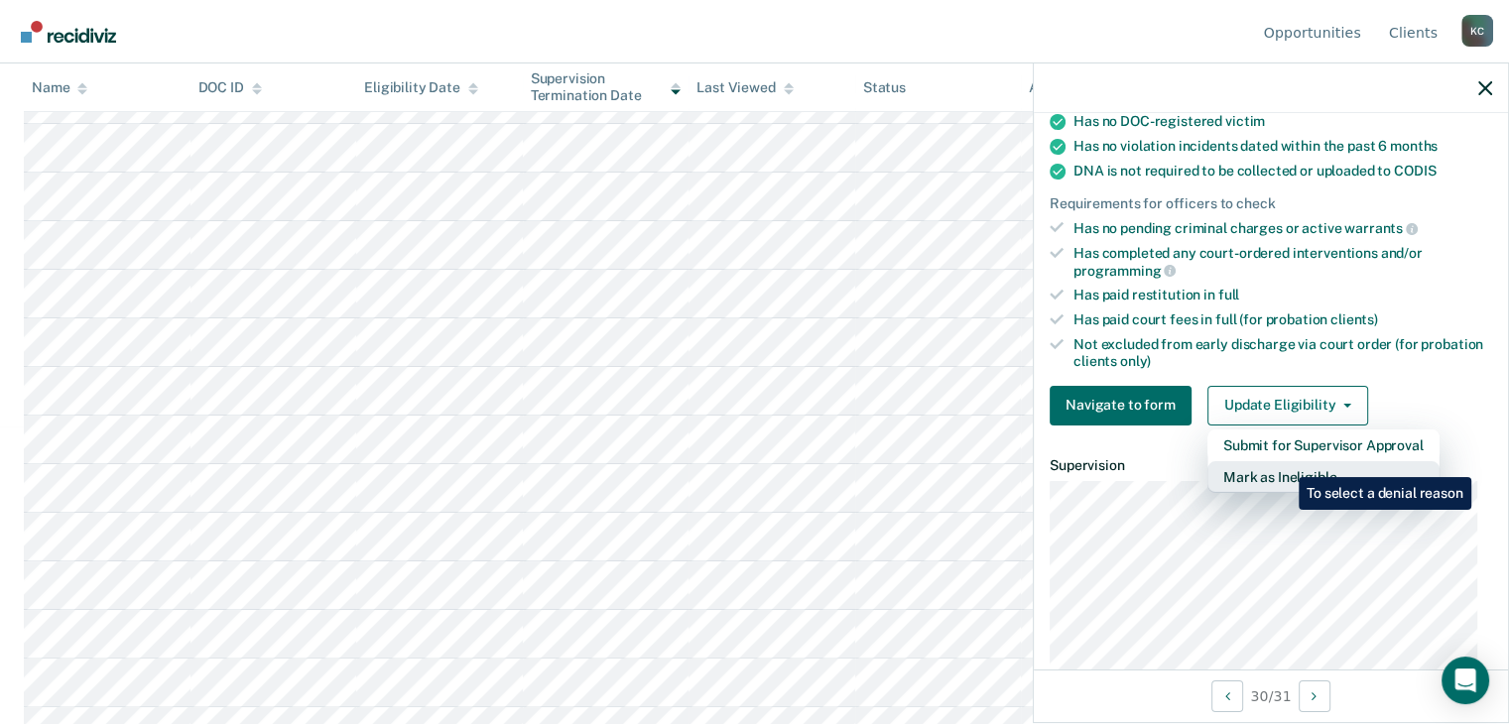
click at [1283, 462] on button "Mark as Ineligible" at bounding box center [1323, 477] width 232 height 32
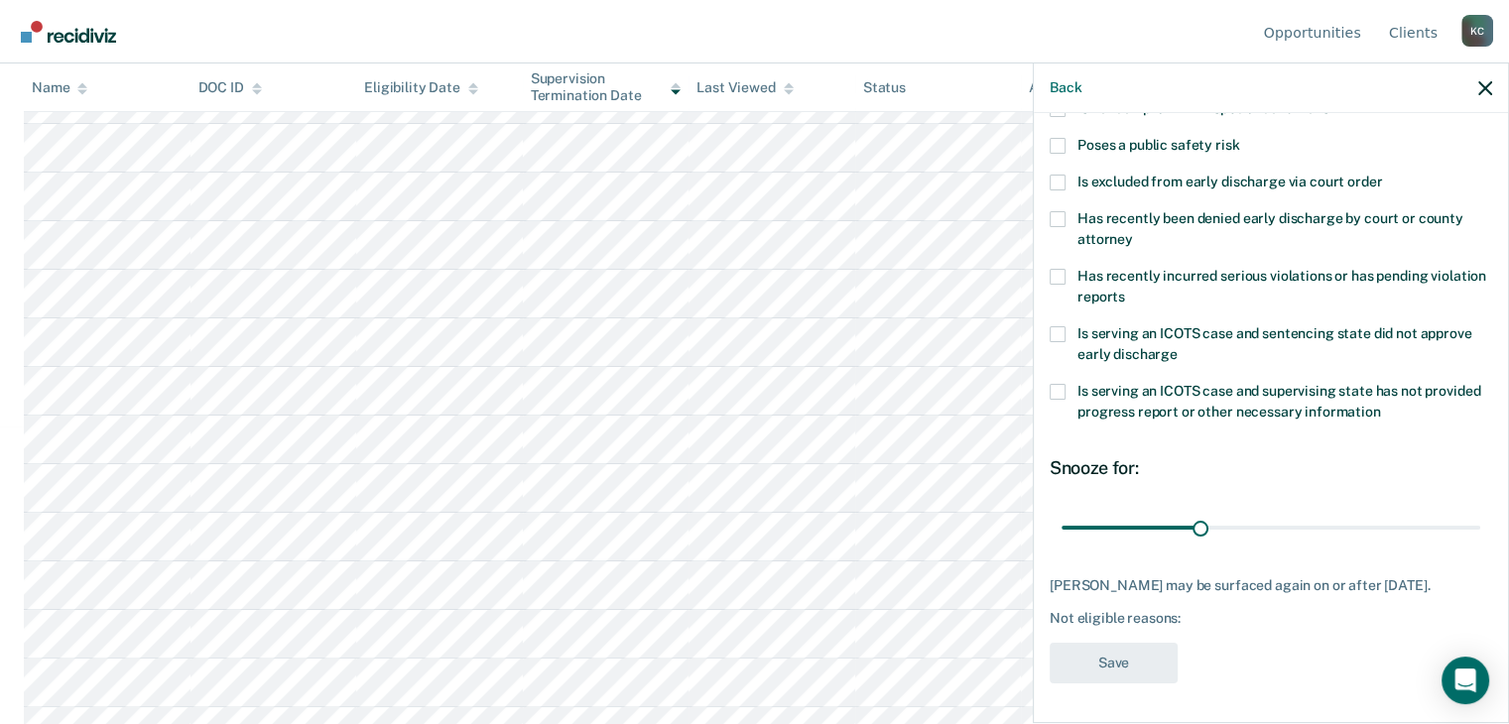
scroll to position [0, 0]
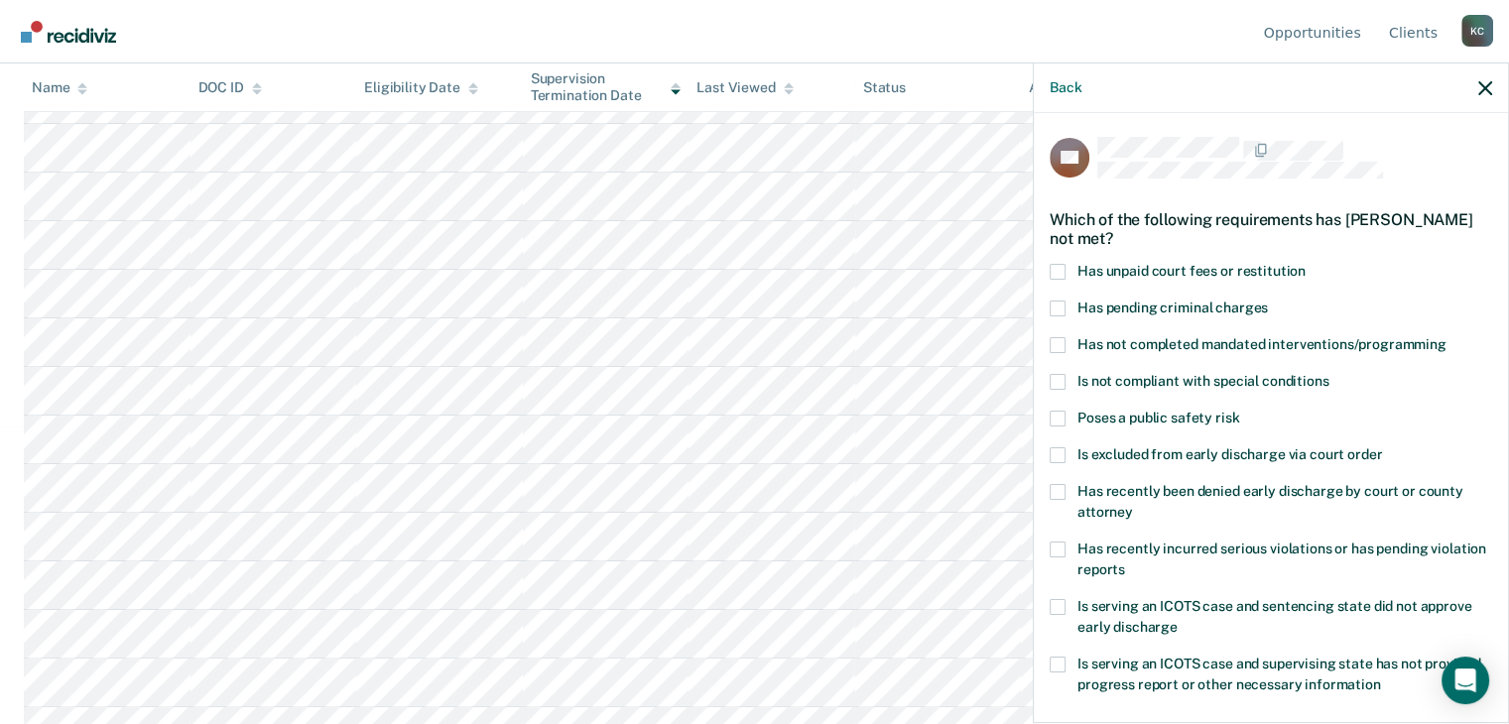
click at [1059, 267] on span at bounding box center [1057, 272] width 16 height 16
click at [1305, 264] on input "Has unpaid court fees or restitution" at bounding box center [1305, 264] width 0 height 0
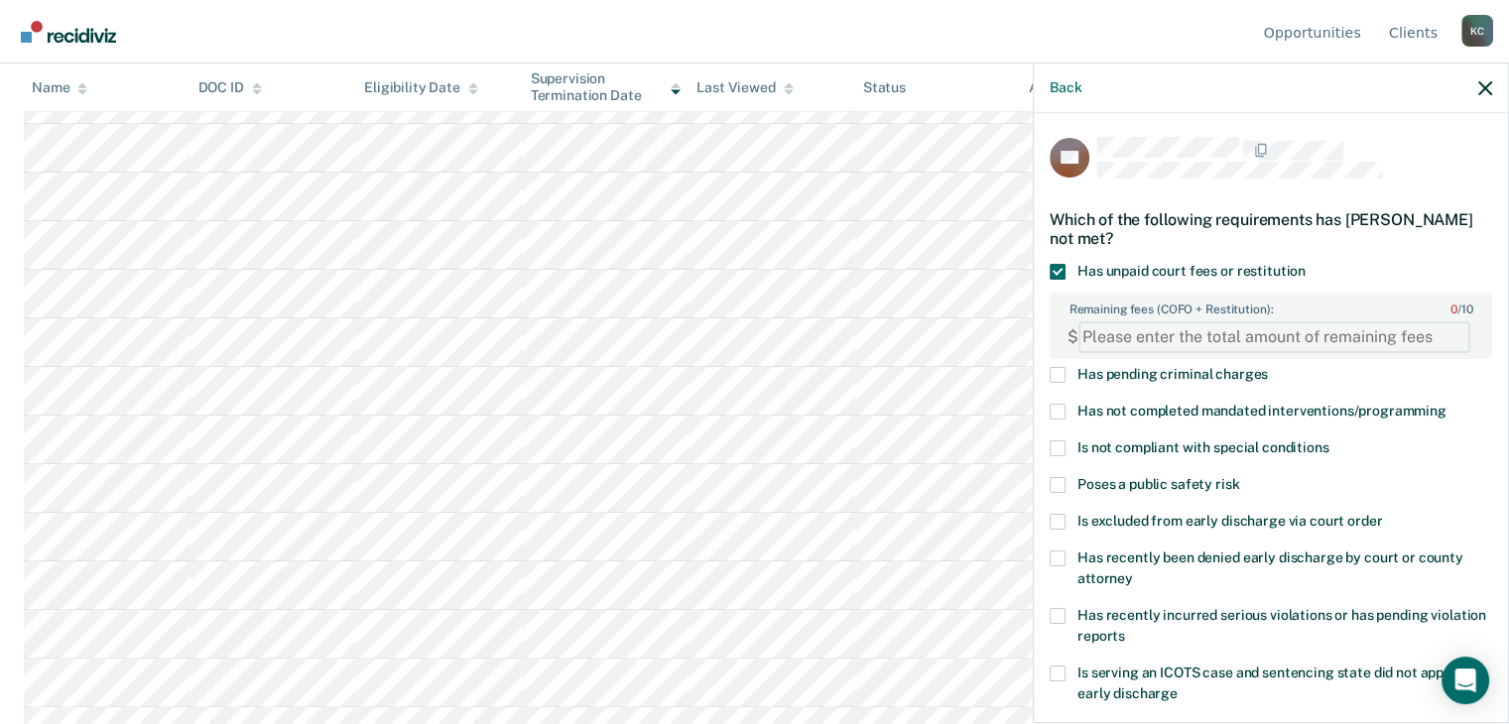
click at [1114, 336] on FEESReasonInput "Remaining fees (COFO + Restitution): 0 / 10" at bounding box center [1274, 337] width 392 height 32
type FEESReasonInput "2314"
click at [1055, 414] on span at bounding box center [1057, 412] width 16 height 16
click at [1446, 404] on input "Has not completed mandated interventions/programming" at bounding box center [1446, 404] width 0 height 0
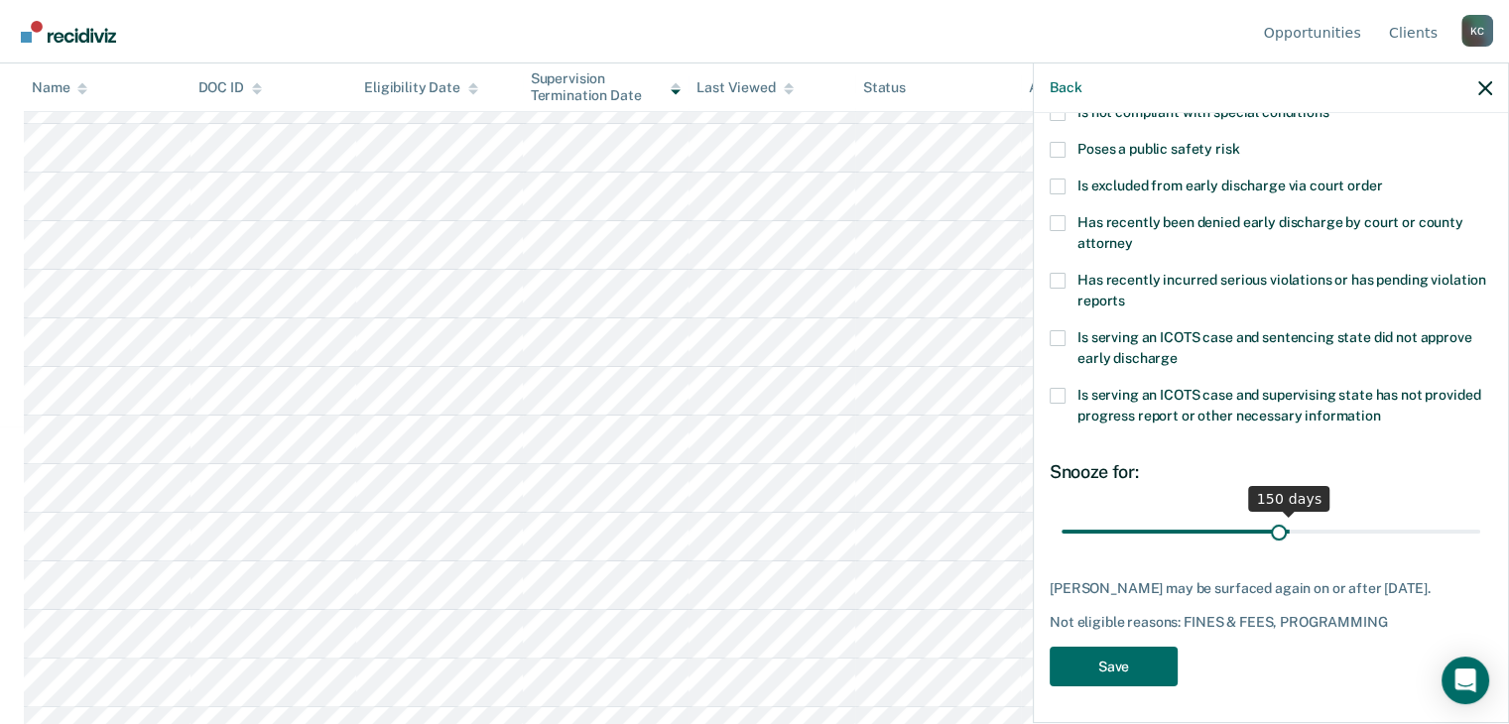
scroll to position [352, 0]
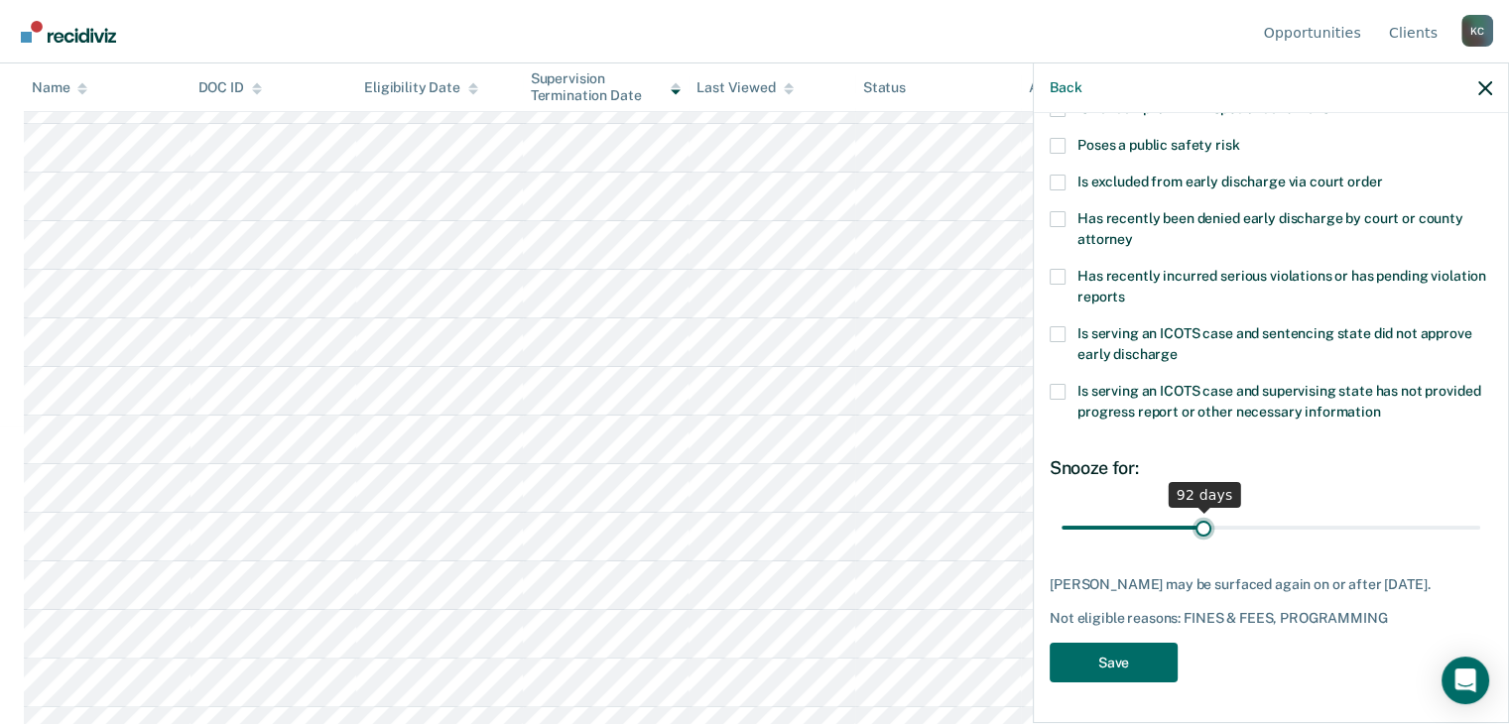
drag, startPoint x: 1114, startPoint y: 514, endPoint x: 1198, endPoint y: 537, distance: 87.3
type input "92"
click at [1198, 537] on input "range" at bounding box center [1270, 527] width 419 height 35
click at [1112, 668] on button "Save" at bounding box center [1113, 663] width 128 height 41
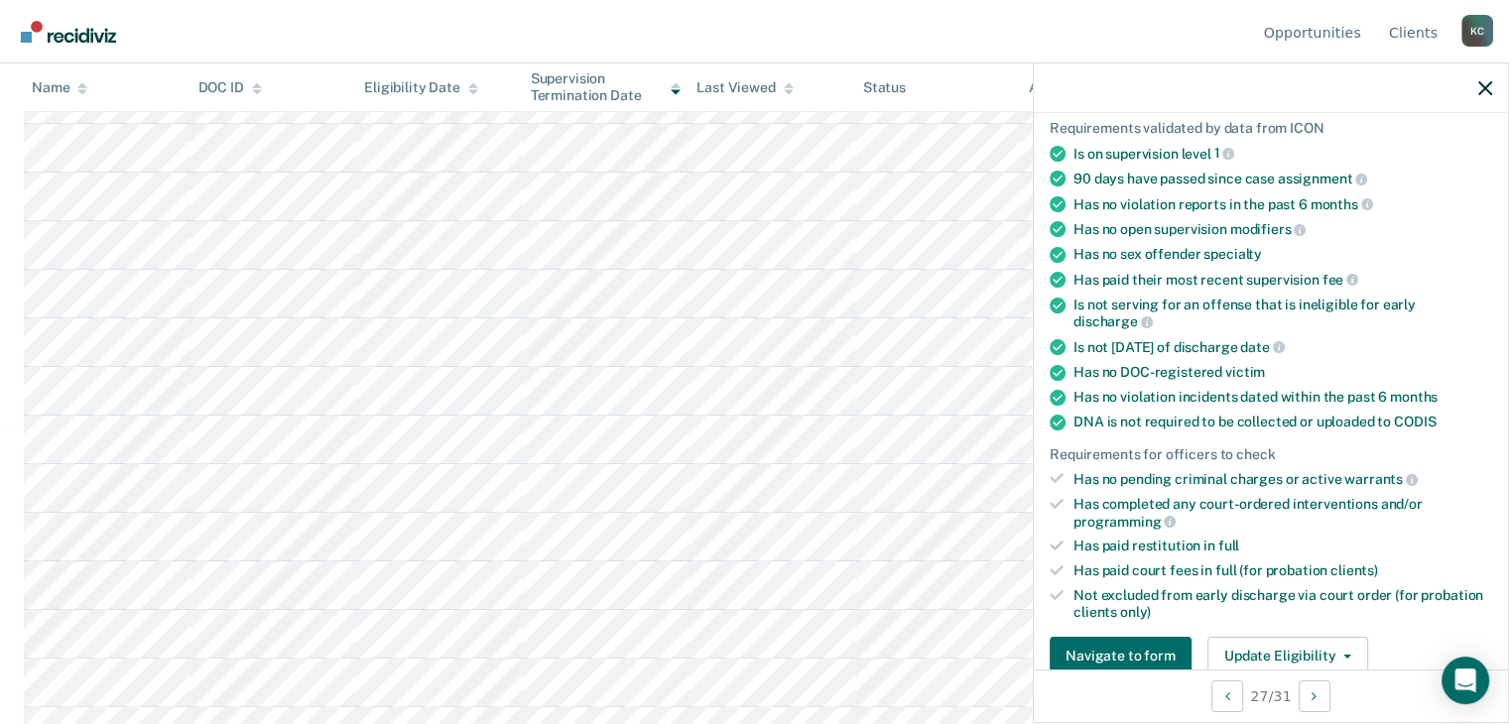
scroll to position [198, 0]
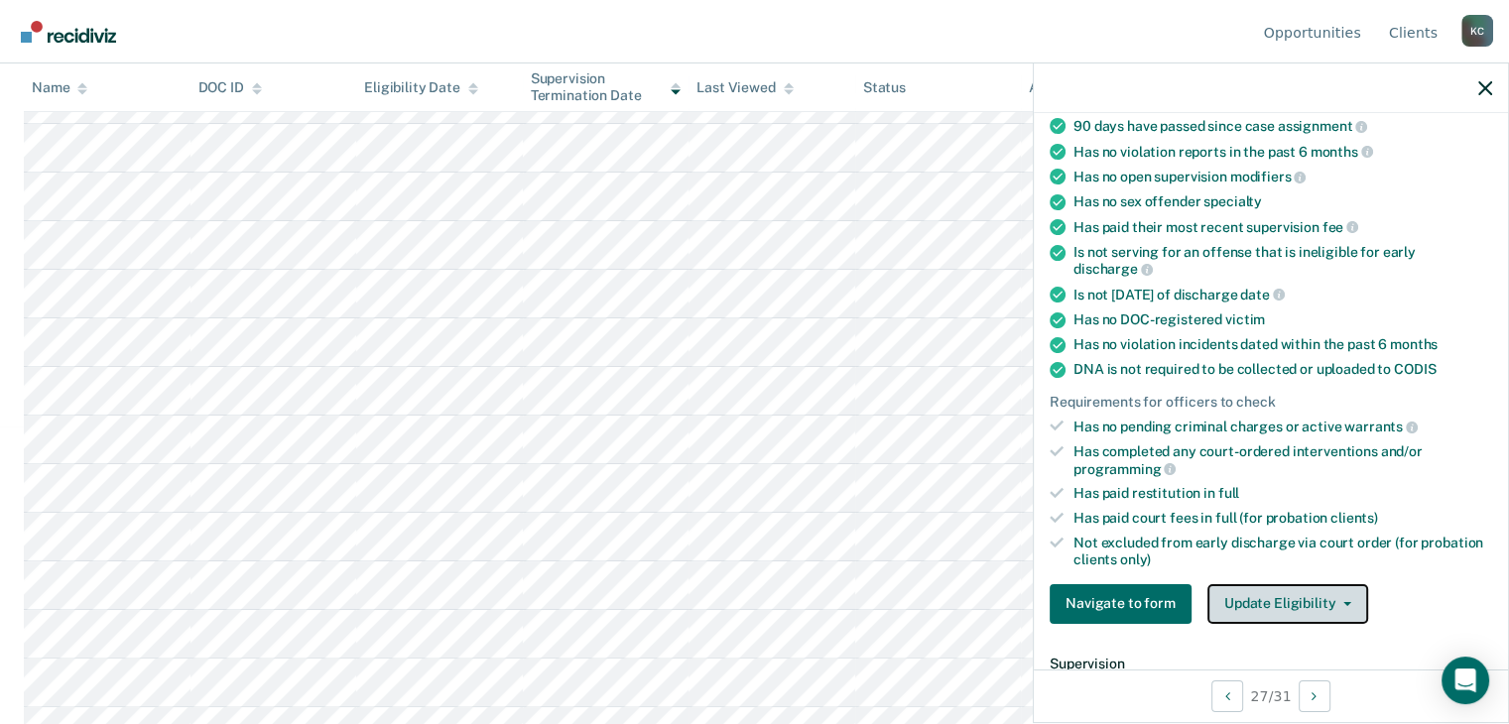
click at [1312, 584] on button "Update Eligibility" at bounding box center [1287, 604] width 161 height 40
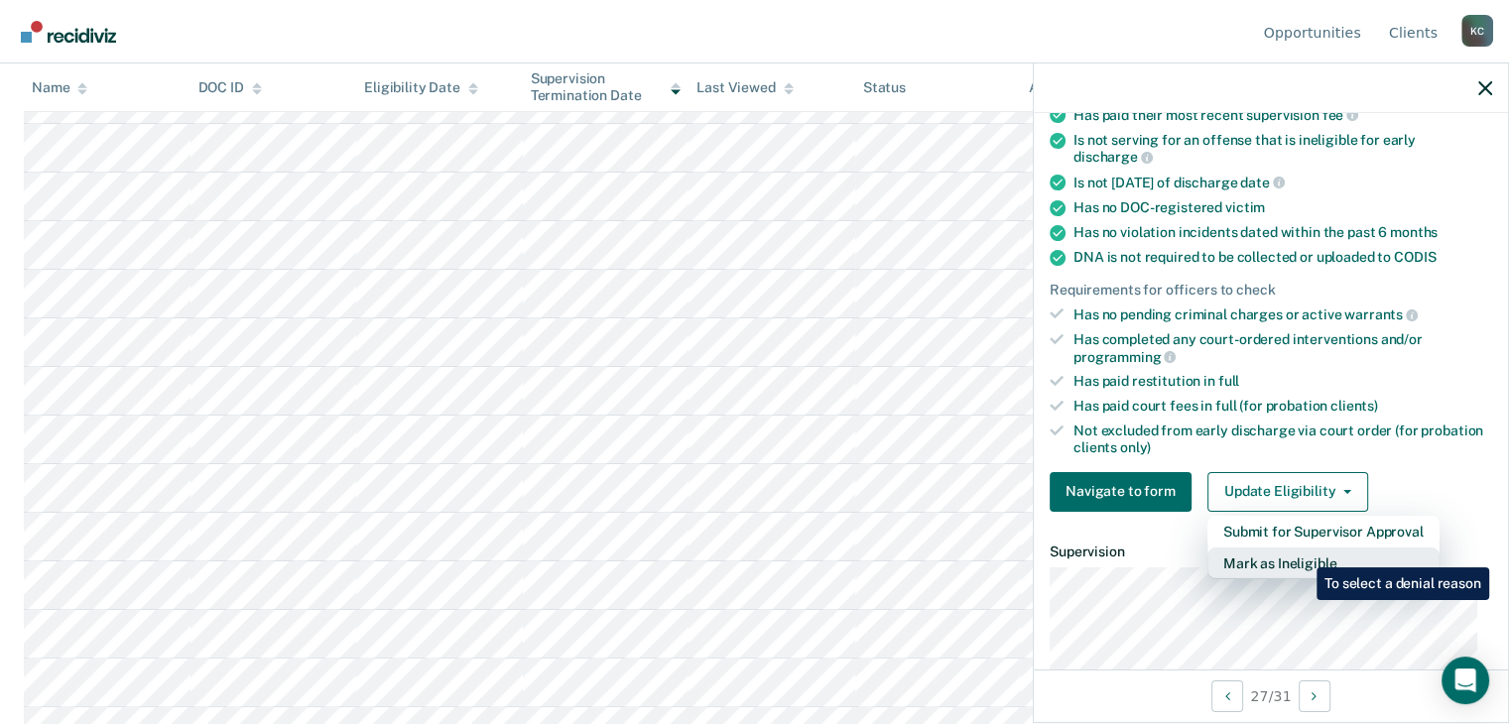
click at [1301, 552] on button "Mark as Ineligible" at bounding box center [1323, 563] width 232 height 32
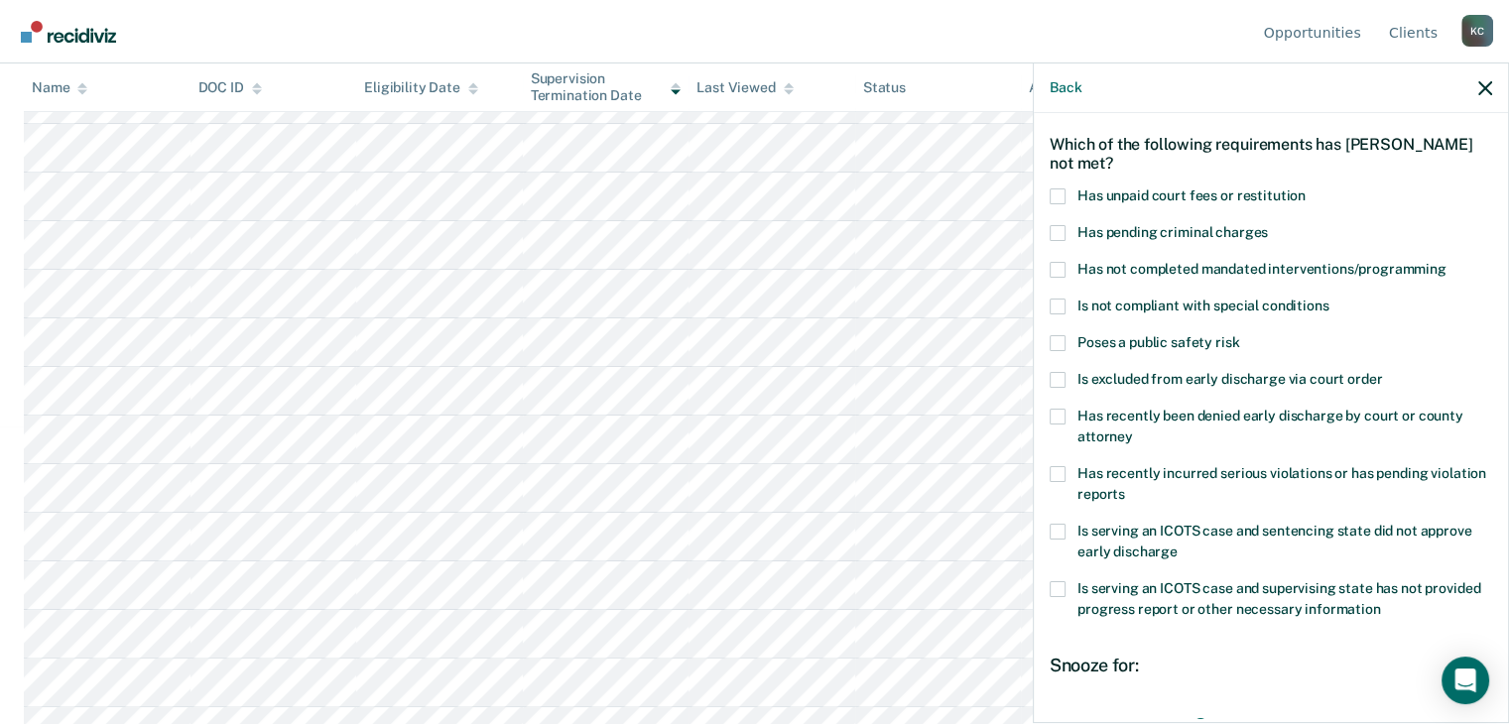
scroll to position [71, 0]
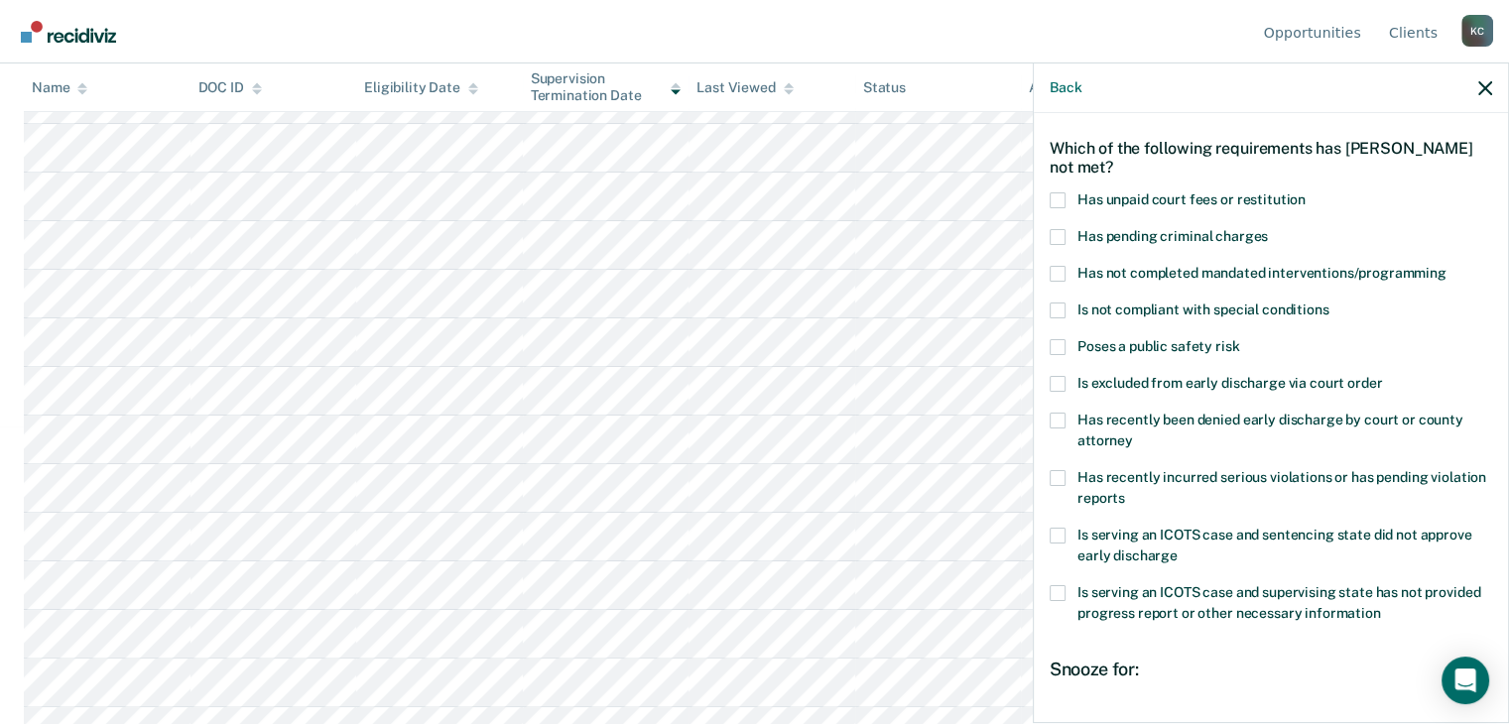
click at [1055, 196] on span at bounding box center [1057, 200] width 16 height 16
click at [1305, 192] on input "Has unpaid court fees or restitution" at bounding box center [1305, 192] width 0 height 0
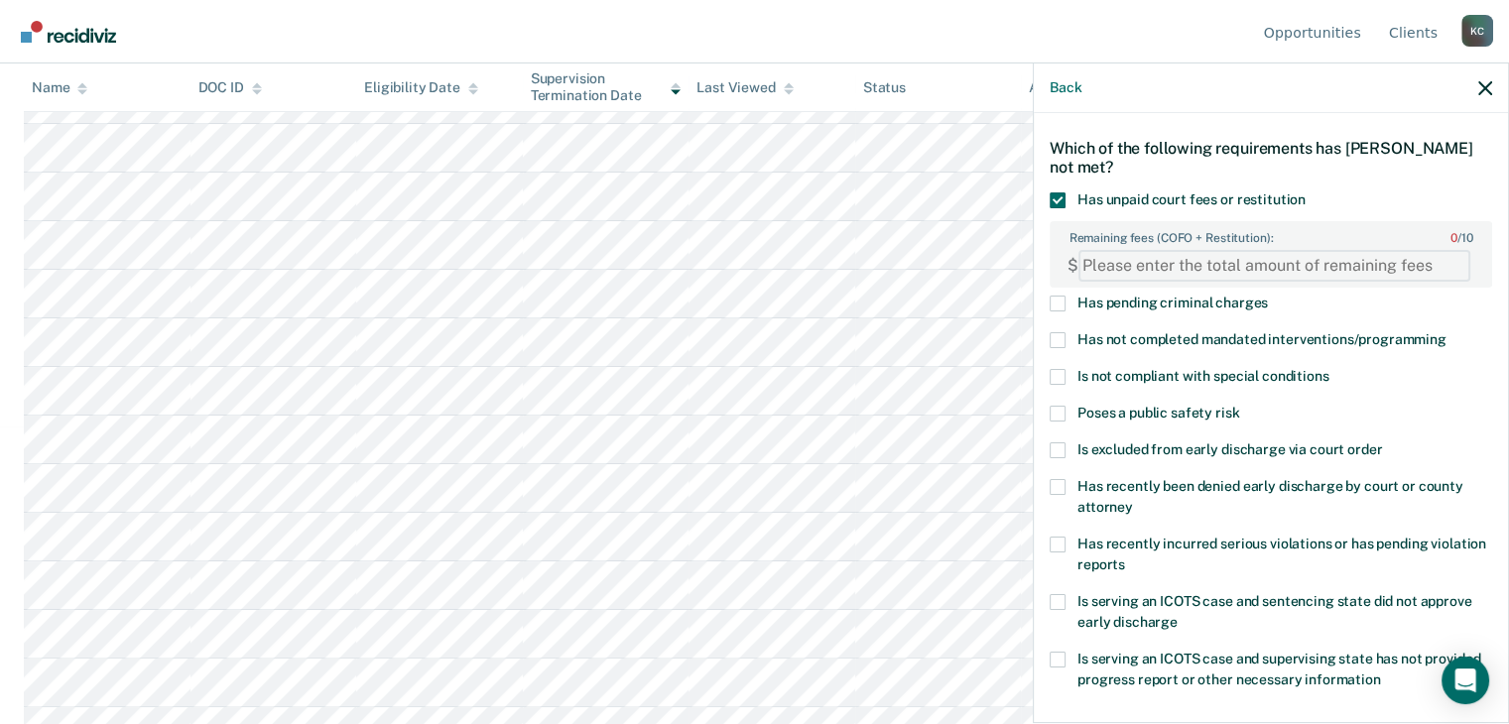
click at [1194, 275] on FEESReasonInput "Remaining fees (COFO + Restitution): 0 / 10" at bounding box center [1274, 266] width 392 height 32
type FEESReasonInput "890"
click at [1059, 338] on span at bounding box center [1057, 340] width 16 height 16
click at [1446, 332] on input "Has not completed mandated interventions/programming" at bounding box center [1446, 332] width 0 height 0
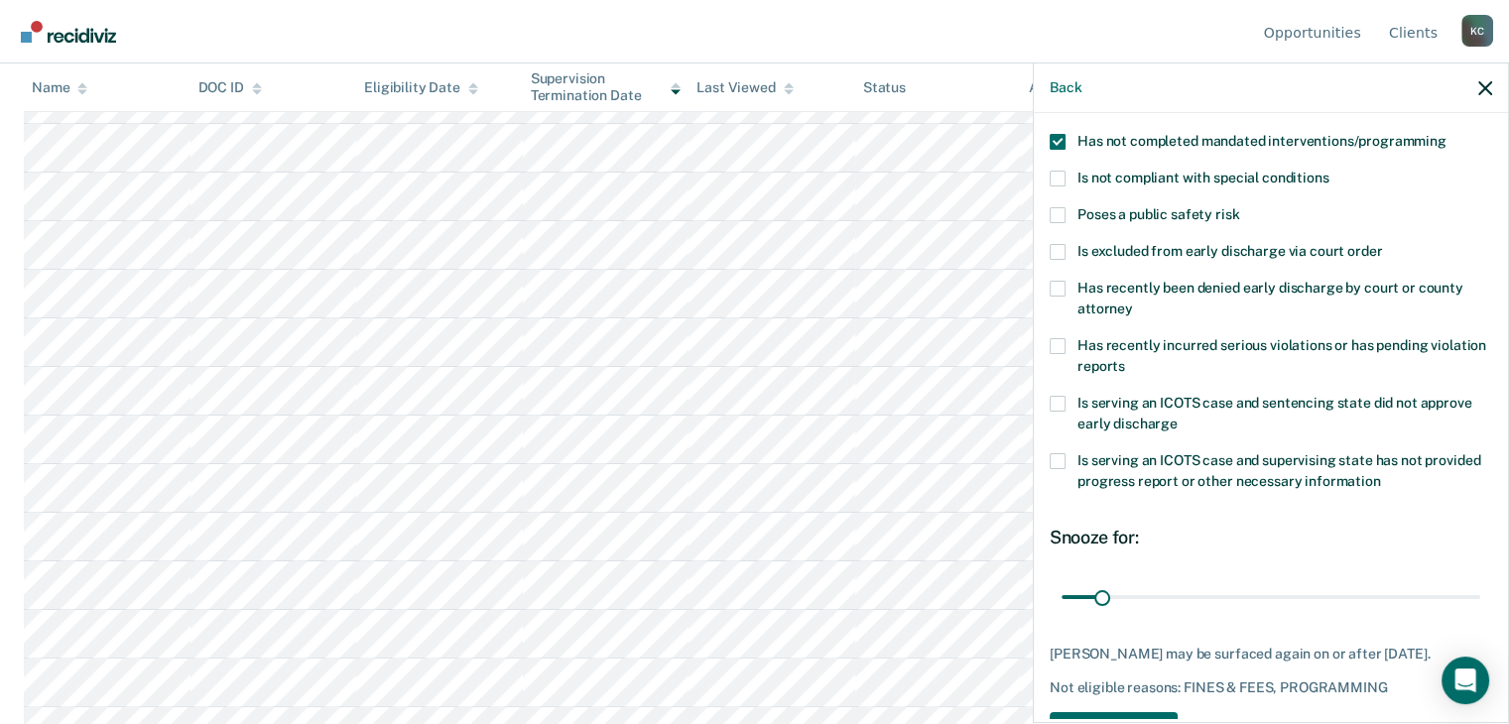
scroll to position [335, 0]
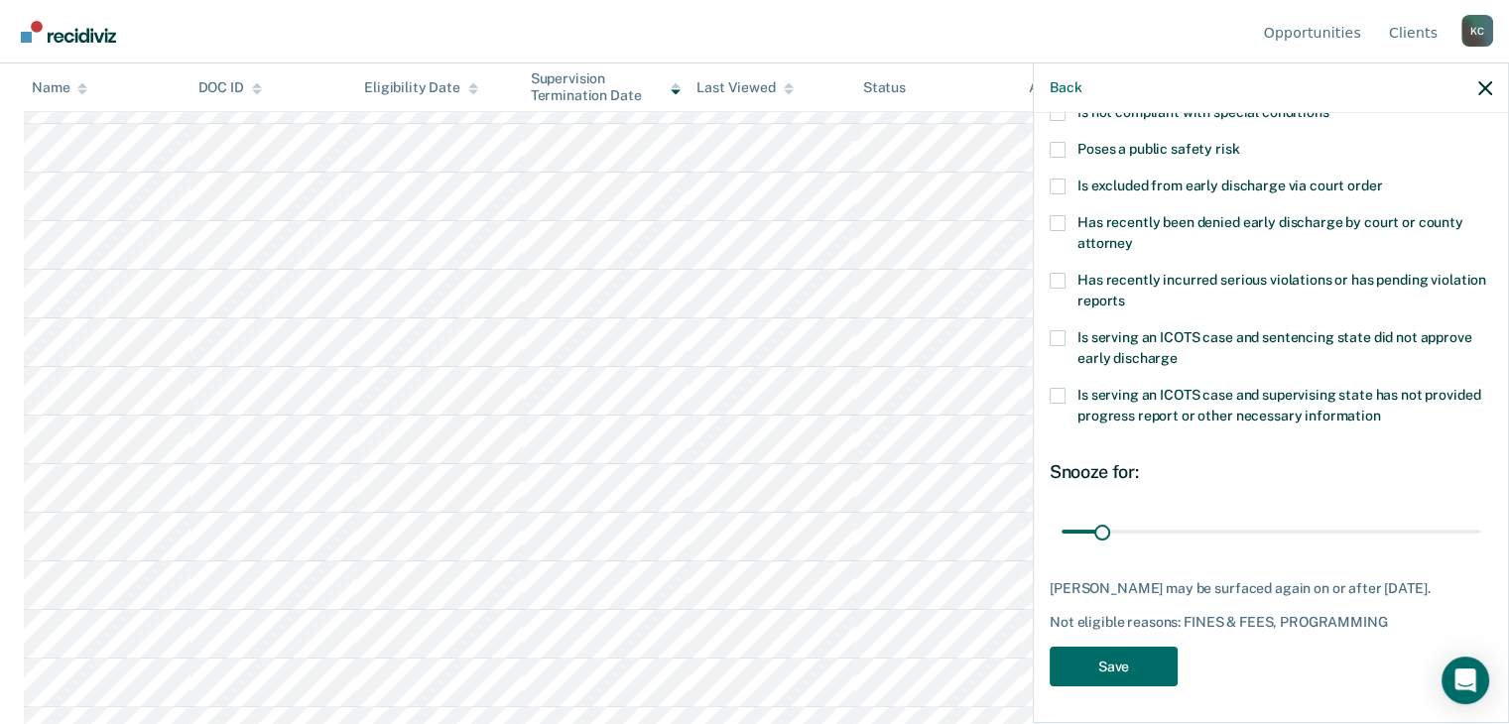
click at [1107, 382] on div "Is serving an ICOTS case and sentencing state did not approve early discharge" at bounding box center [1270, 359] width 442 height 58
drag, startPoint x: 1104, startPoint y: 526, endPoint x: 1095, endPoint y: 521, distance: 10.2
type input "25"
click at [1095, 521] on input "range" at bounding box center [1270, 531] width 419 height 35
click at [1110, 664] on button "Save" at bounding box center [1113, 667] width 128 height 41
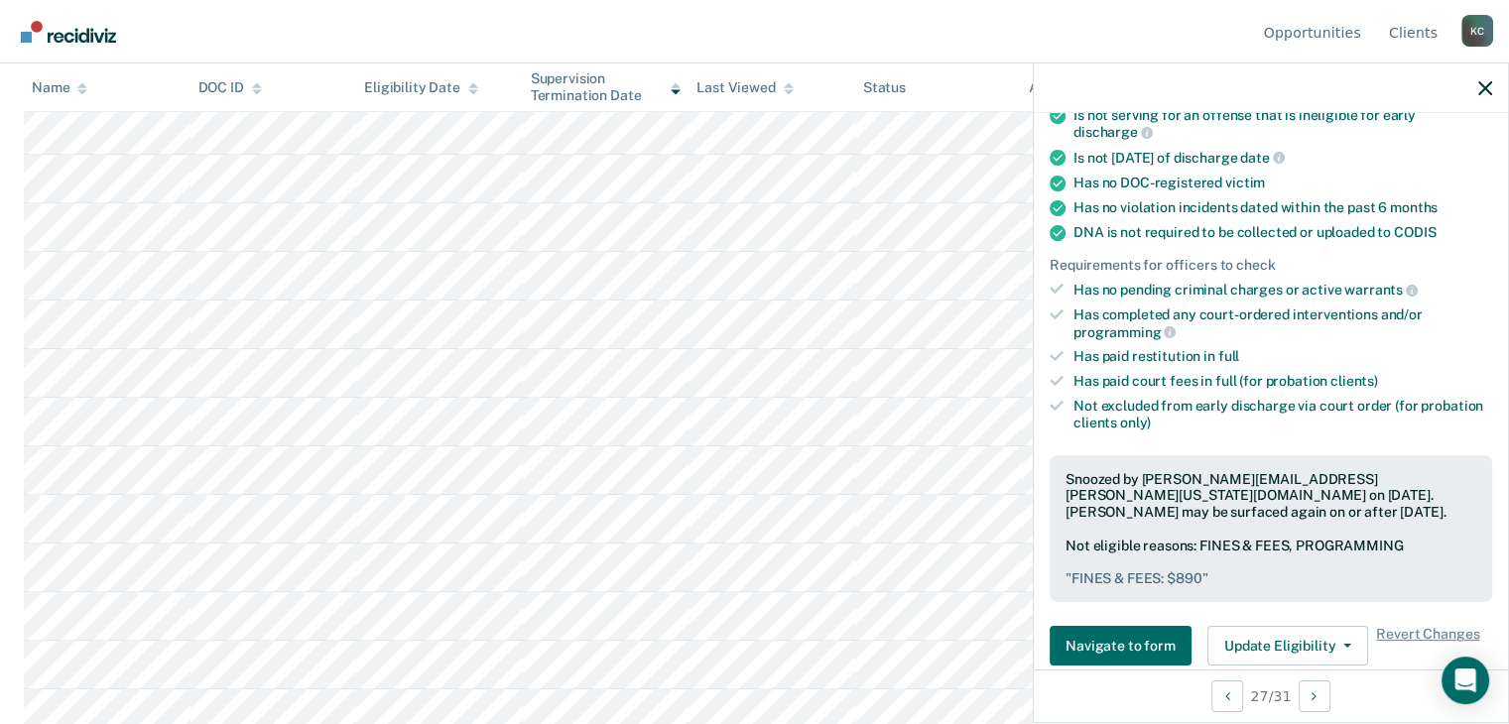
scroll to position [911, 0]
click at [1491, 93] on icon "button" at bounding box center [1485, 88] width 14 height 14
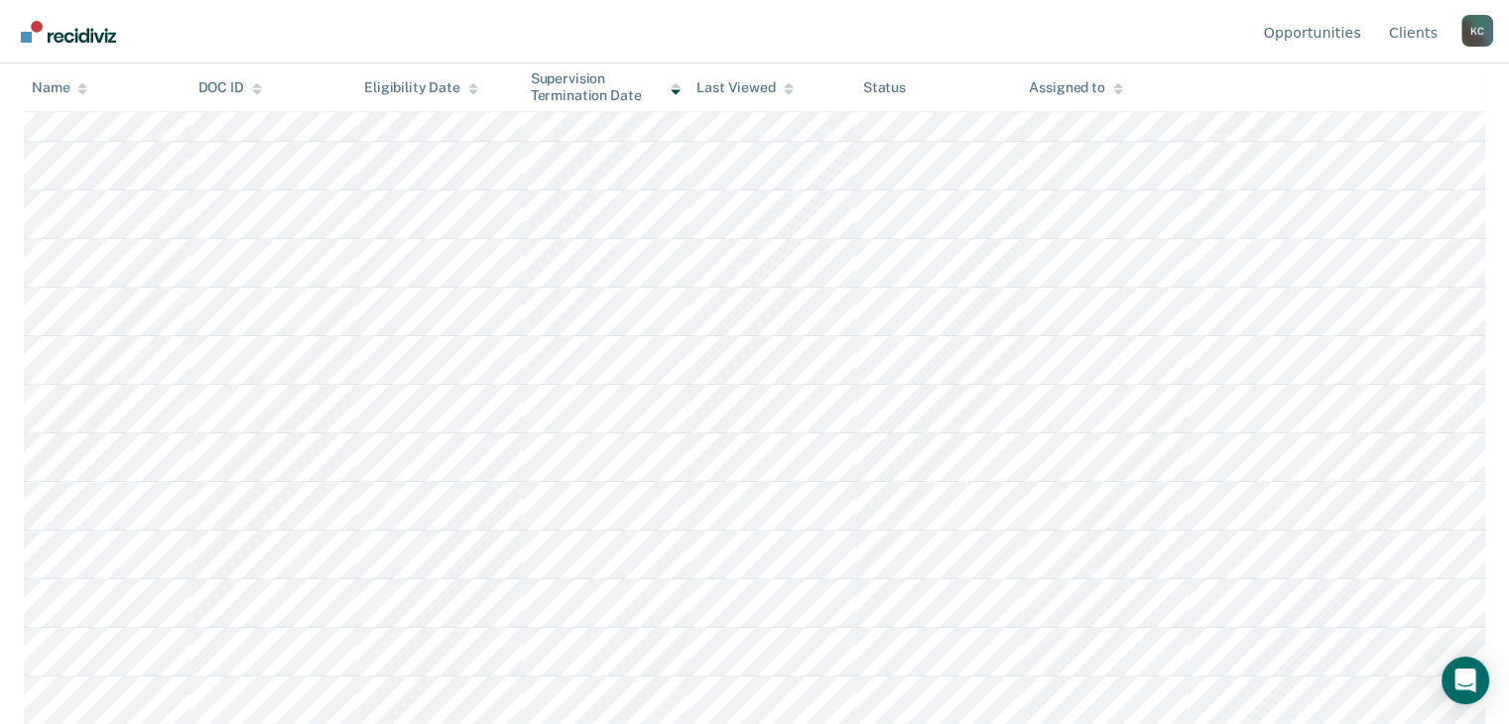
scroll to position [0, 0]
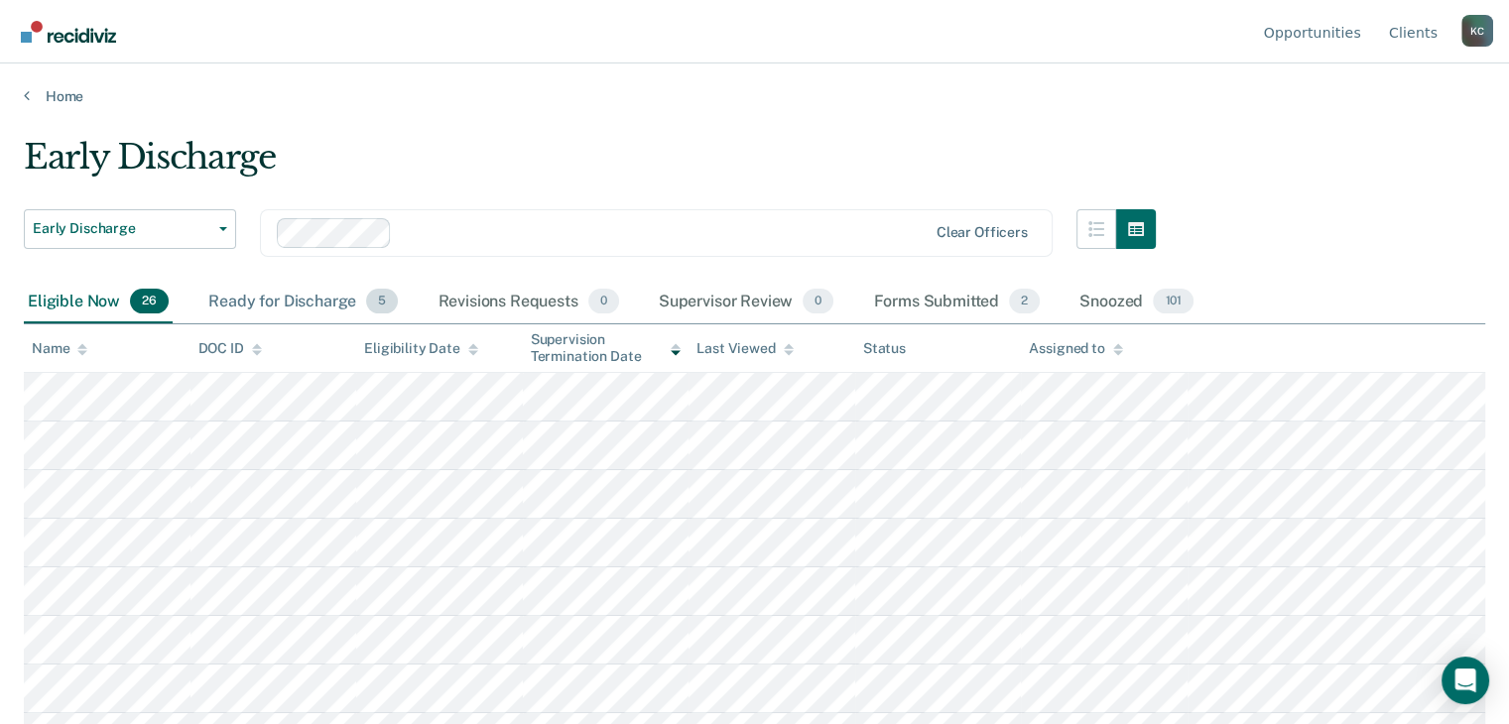
click at [256, 305] on div "Ready for Discharge 5" at bounding box center [302, 303] width 197 height 44
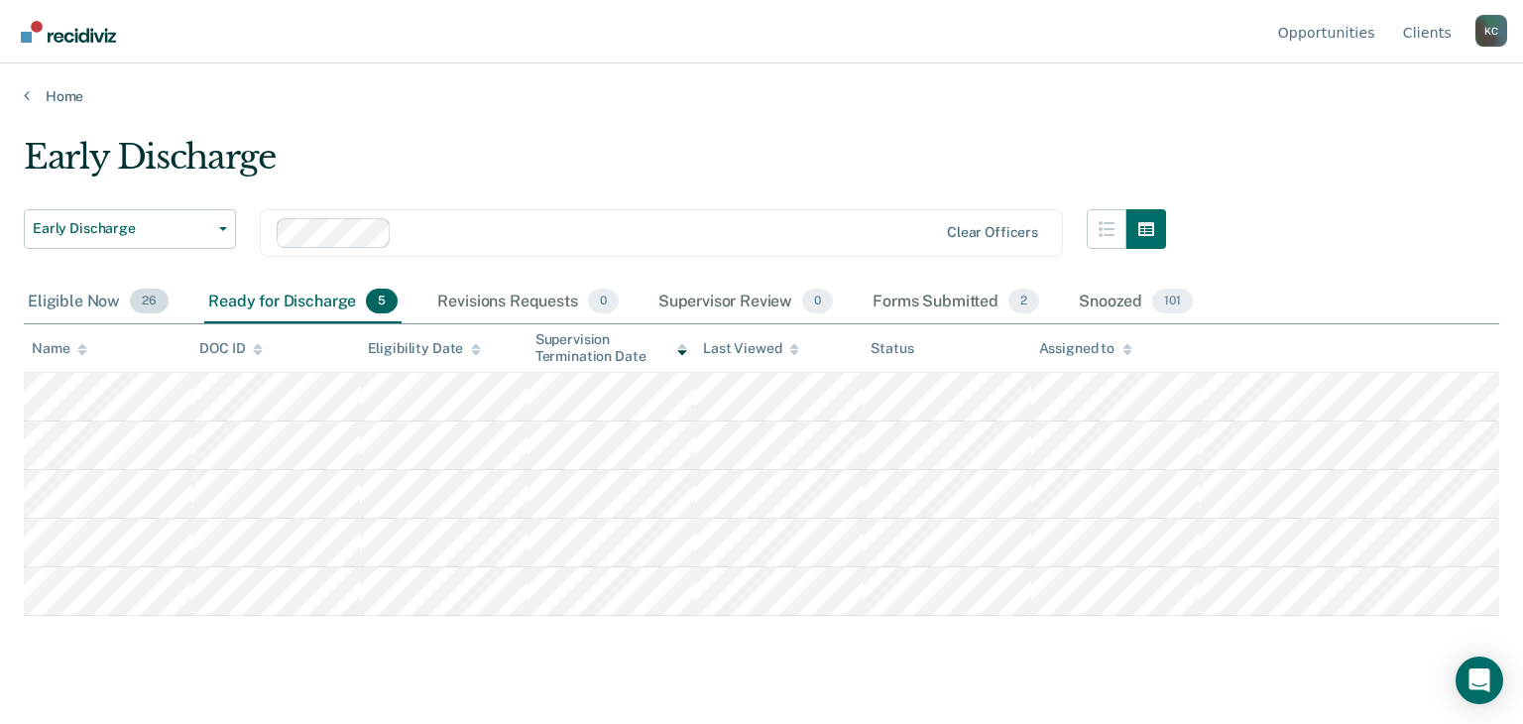
click at [109, 302] on div "Eligible Now 26" at bounding box center [98, 303] width 149 height 44
